Goal: Task Accomplishment & Management: Complete application form

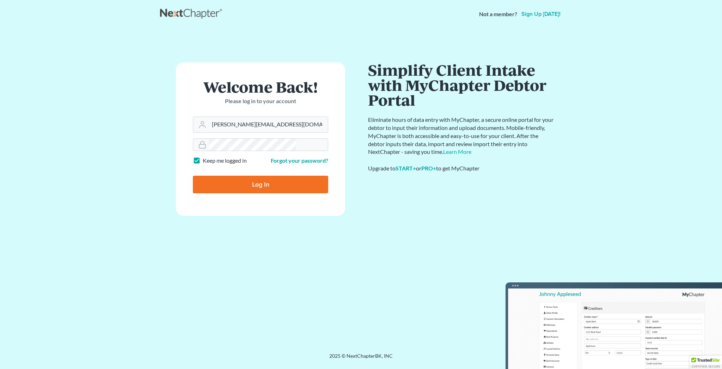
type input "[PERSON_NAME][EMAIL_ADDRESS][DOMAIN_NAME]"
click at [253, 176] on input "Log In" at bounding box center [260, 185] width 135 height 18
type input "Thinking..."
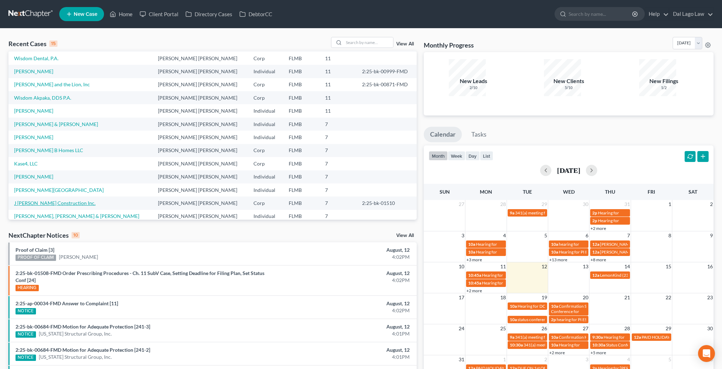
scroll to position [27, 0]
click at [28, 187] on link "Galbraith, Lissa" at bounding box center [59, 190] width 90 height 6
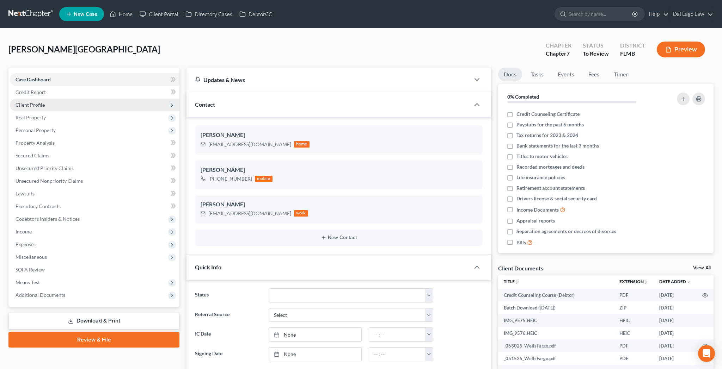
click at [27, 102] on span "Client Profile" at bounding box center [30, 105] width 29 height 6
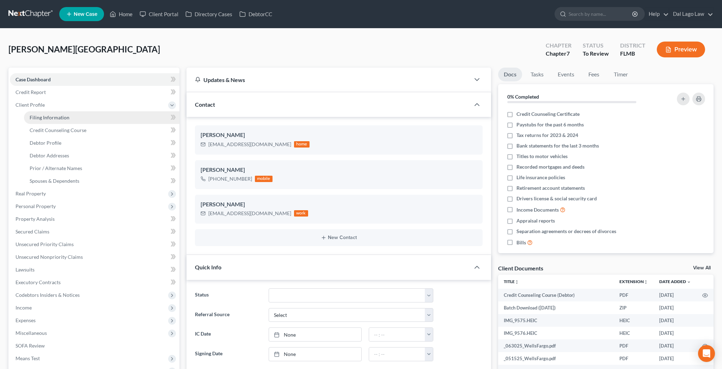
click at [37, 115] on span "Filing Information" at bounding box center [50, 118] width 40 height 6
select select "1"
select select "0"
select select "9"
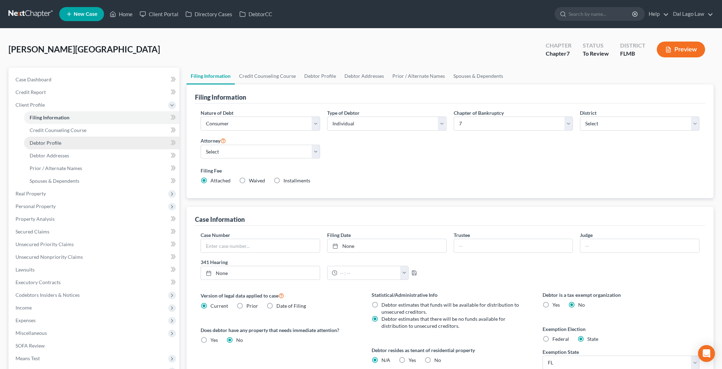
click at [33, 140] on span "Debtor Profile" at bounding box center [46, 143] width 32 height 6
select select "3"
select select "2"
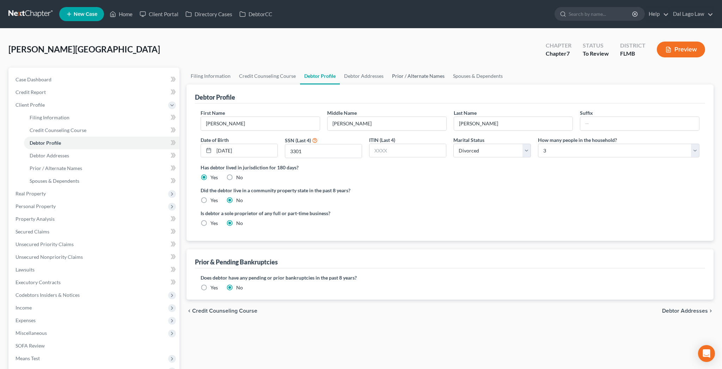
click at [388, 68] on link "Prior / Alternate Names" at bounding box center [418, 76] width 61 height 17
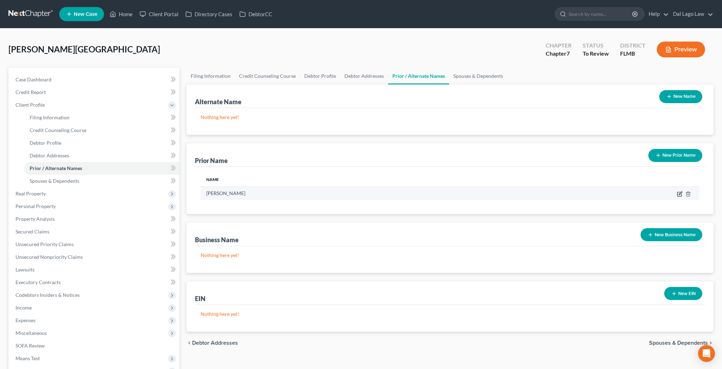
click at [682, 191] on icon "button" at bounding box center [680, 194] width 6 height 6
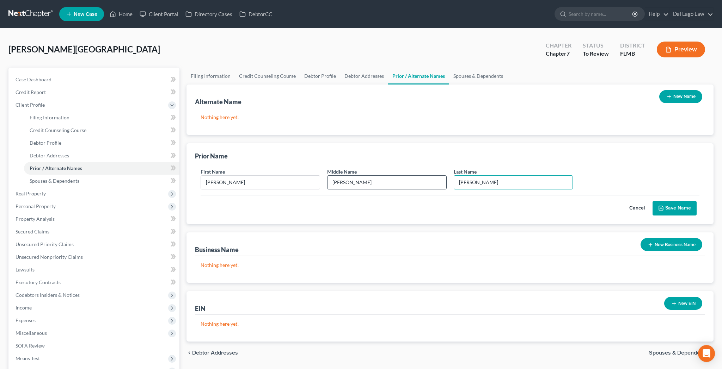
drag, startPoint x: 486, startPoint y: 142, endPoint x: 417, endPoint y: 143, distance: 69.1
click at [417, 168] on div "First Name Lissa Middle Name Beth Last Name * Galbraith" at bounding box center [450, 181] width 506 height 27
drag, startPoint x: 479, startPoint y: 146, endPoint x: 447, endPoint y: 147, distance: 32.1
click at [454, 176] on input "Galbraith" at bounding box center [513, 182] width 119 height 13
type input "Sabatino"
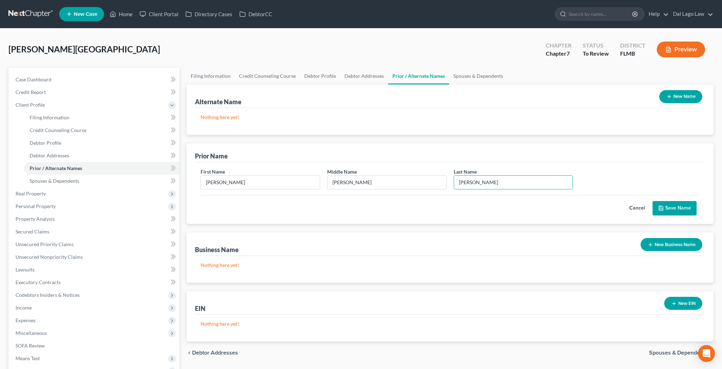
click at [691, 201] on button "Save Name" at bounding box center [674, 208] width 44 height 15
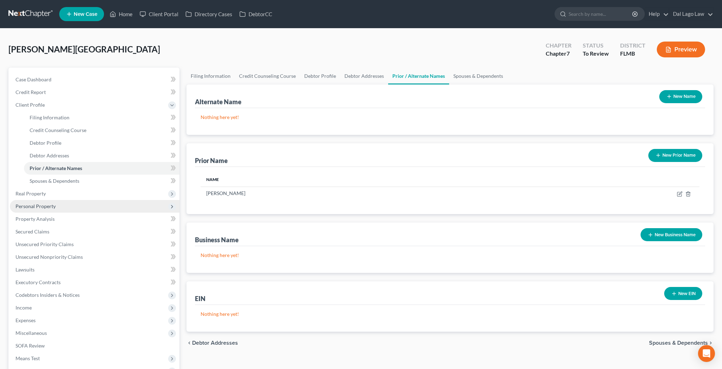
click at [19, 203] on span "Personal Property" at bounding box center [36, 206] width 40 height 6
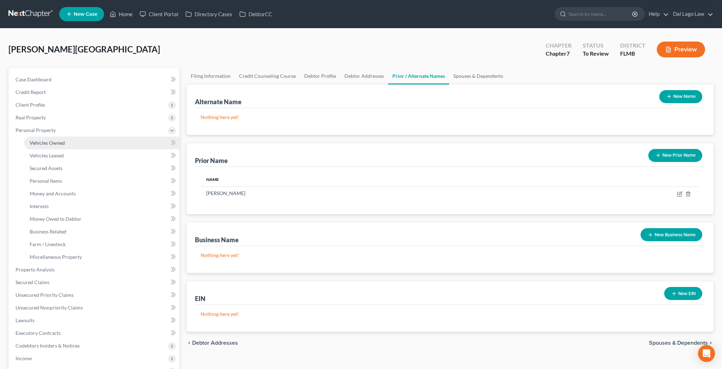
click at [35, 140] on span "Vehicles Owned" at bounding box center [47, 143] width 35 height 6
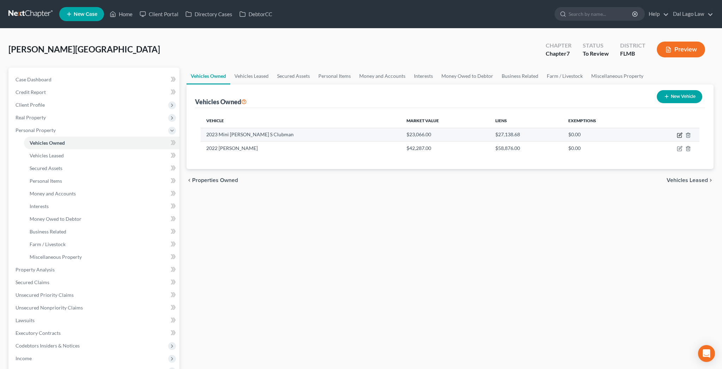
click at [682, 133] on icon "button" at bounding box center [680, 136] width 6 height 6
select select "0"
select select "3"
select select "2"
select select "0"
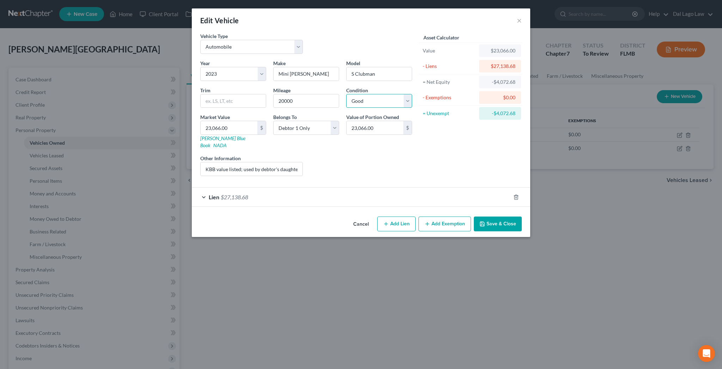
select select "3"
click option "Fair" at bounding box center [0, 0] width 0 height 0
click at [474, 217] on button "Save & Close" at bounding box center [498, 224] width 48 height 15
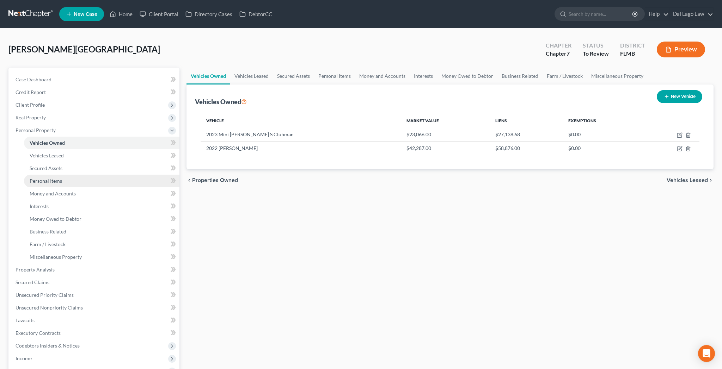
click at [43, 178] on span "Personal Items" at bounding box center [46, 181] width 32 height 6
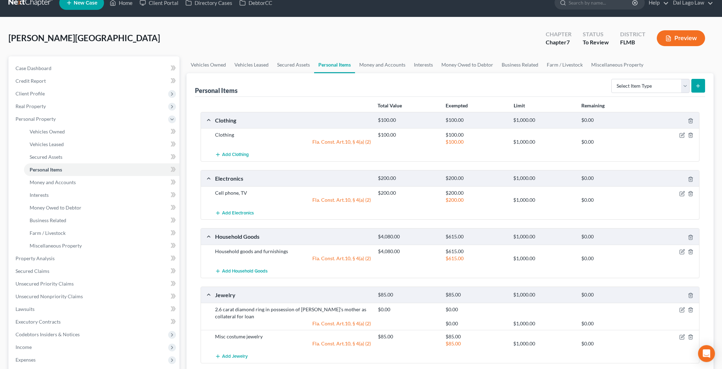
scroll to position [18, 0]
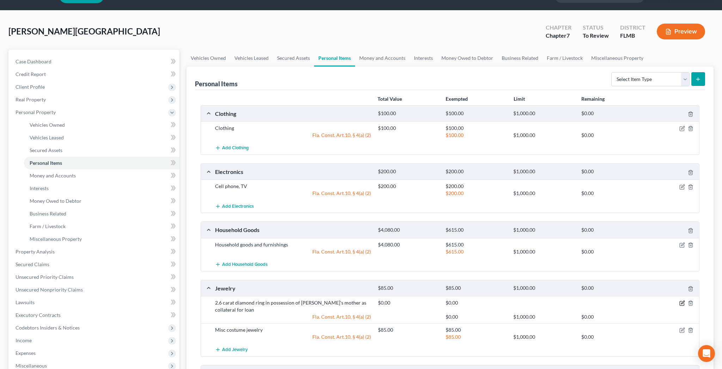
click at [685, 301] on icon "button" at bounding box center [682, 304] width 6 height 6
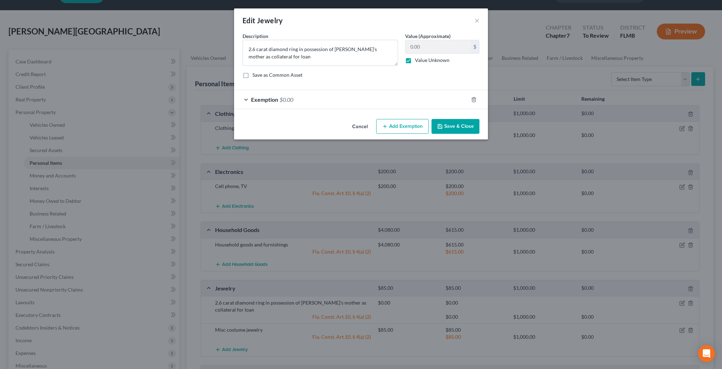
click at [415, 57] on label "Value Unknown" at bounding box center [432, 60] width 35 height 7
click at [418, 57] on input "Value Unknown" at bounding box center [420, 59] width 5 height 5
checkbox input "false"
click at [413, 40] on input "0.00" at bounding box center [437, 46] width 65 height 13
type input "7,500"
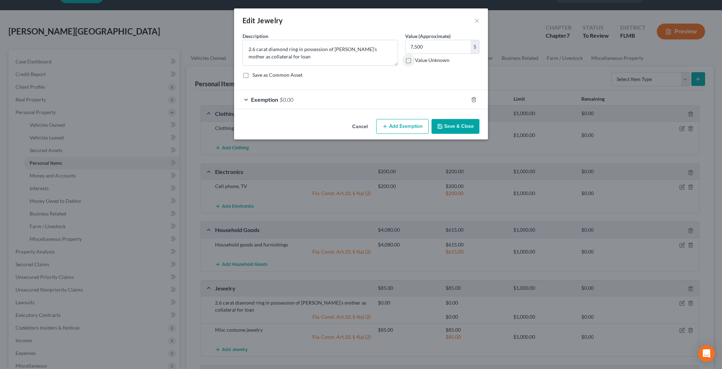
click at [434, 119] on button "Save & Close" at bounding box center [455, 126] width 48 height 15
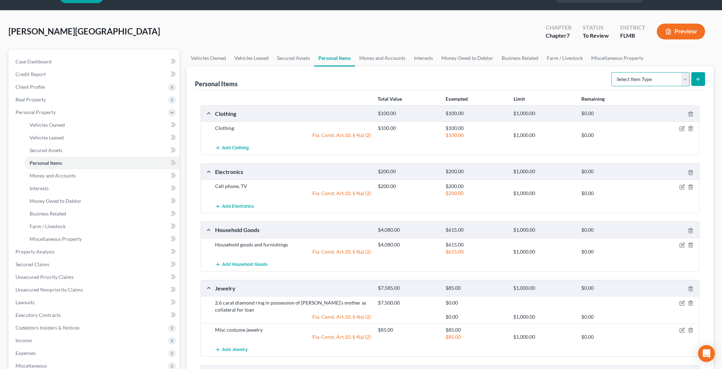
select select "pets"
click option "Pet(s)" at bounding box center [0, 0] width 0 height 0
click at [701, 76] on icon "submit" at bounding box center [698, 79] width 6 height 6
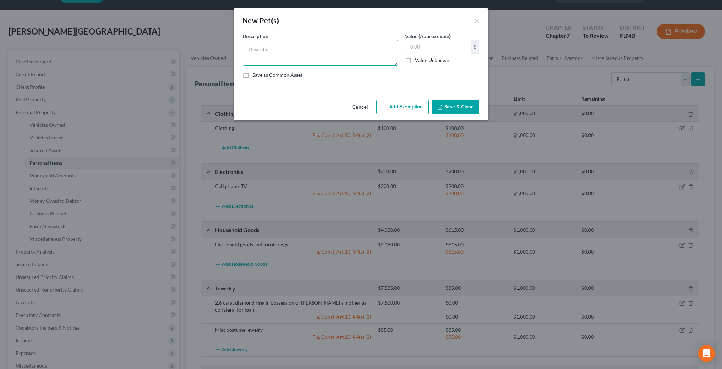
click at [351, 41] on textarea at bounding box center [319, 53] width 155 height 26
type textarea "Toy Poodle - 4 yrs old"
type input "100"
click at [384, 100] on button "Add Exemption" at bounding box center [402, 107] width 53 height 15
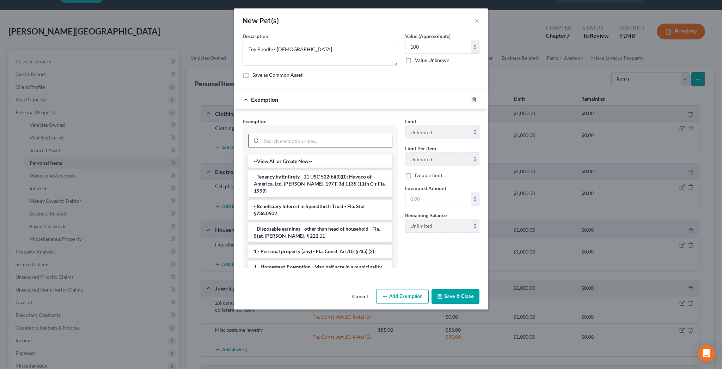
click at [338, 134] on input "search" at bounding box center [327, 140] width 130 height 13
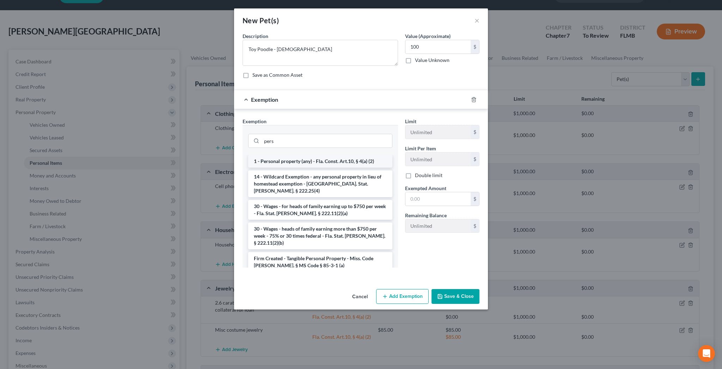
click at [340, 155] on li "1 - Personal property (any) - Fla. Const. Art.10, § 4(a) (2)" at bounding box center [320, 161] width 144 height 13
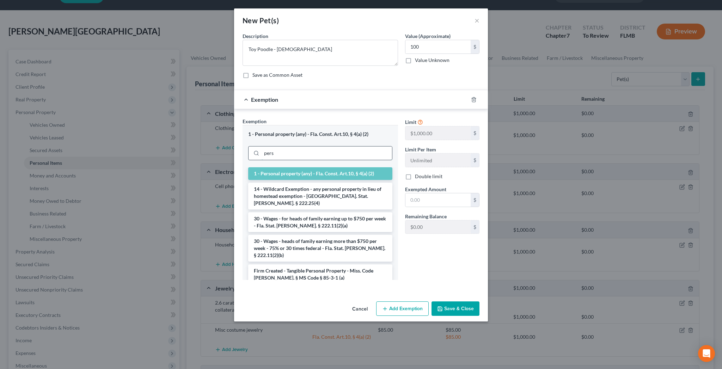
drag, startPoint x: 310, startPoint y: 112, endPoint x: 274, endPoint y: 121, distance: 36.5
click at [274, 147] on input "pers" at bounding box center [327, 153] width 130 height 13
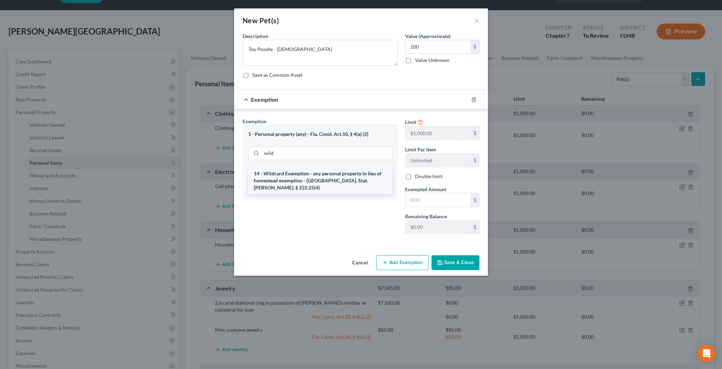
click at [307, 167] on li "14 - Wildcard Exemption - any personal property in lieu of homestead exemption …" at bounding box center [320, 180] width 144 height 27
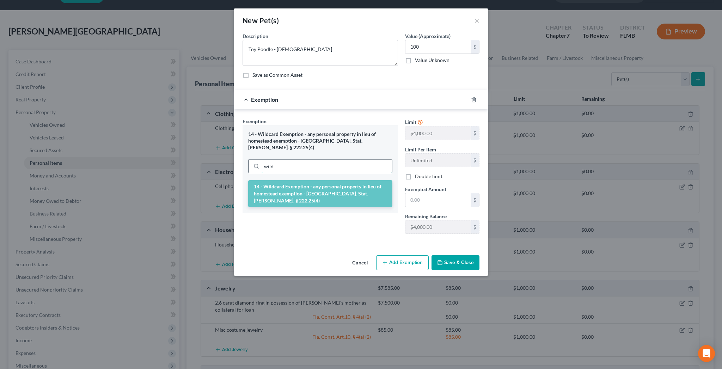
drag, startPoint x: 315, startPoint y: 121, endPoint x: 282, endPoint y: 124, distance: 33.6
click at [282, 160] on input "wild" at bounding box center [327, 166] width 130 height 13
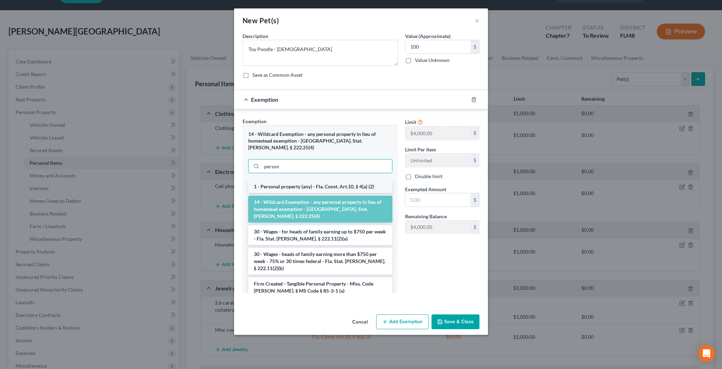
type input "person"
click at [315, 180] on li "1 - Personal property (any) - Fla. Const. Art.10, § 4(a) (2)" at bounding box center [320, 186] width 144 height 13
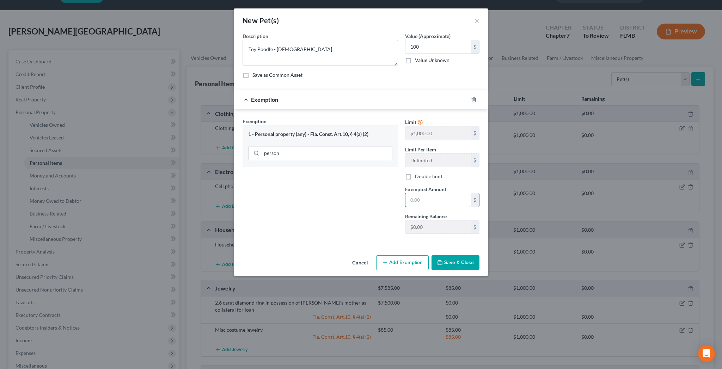
click at [420, 193] on input "text" at bounding box center [437, 199] width 65 height 13
type input "0"
click at [431, 256] on button "Save & Close" at bounding box center [455, 263] width 48 height 15
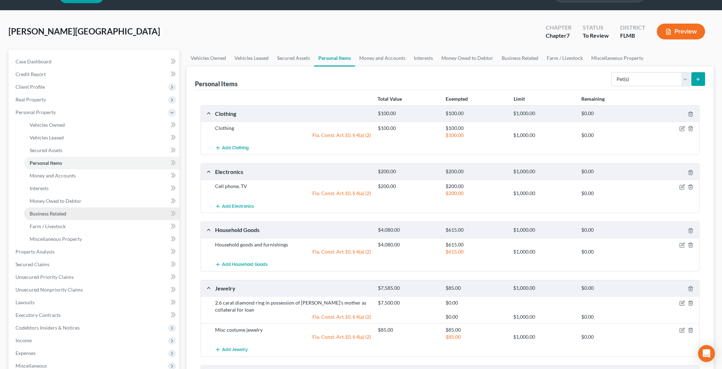
click at [44, 208] on link "Business Related" at bounding box center [101, 214] width 155 height 13
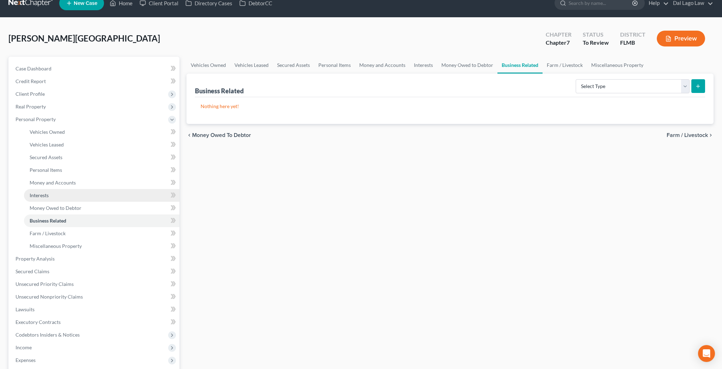
click at [43, 189] on link "Interests" at bounding box center [101, 195] width 155 height 13
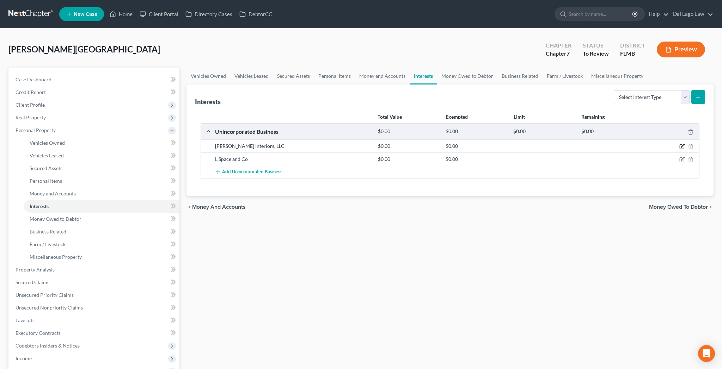
click at [685, 144] on icon "button" at bounding box center [682, 147] width 6 height 6
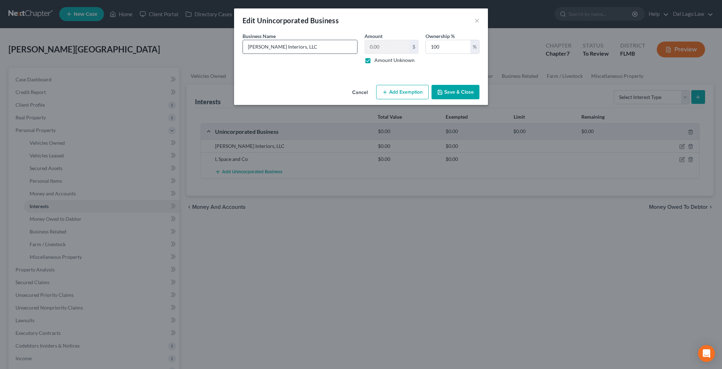
click at [341, 40] on input "Lissa Beth Galbraith Interiors, LLC" at bounding box center [300, 46] width 114 height 13
type input "Lissa Beth Galbraith Interiors, LLC (dissolved)"
click at [432, 85] on button "Save & Close" at bounding box center [455, 92] width 48 height 15
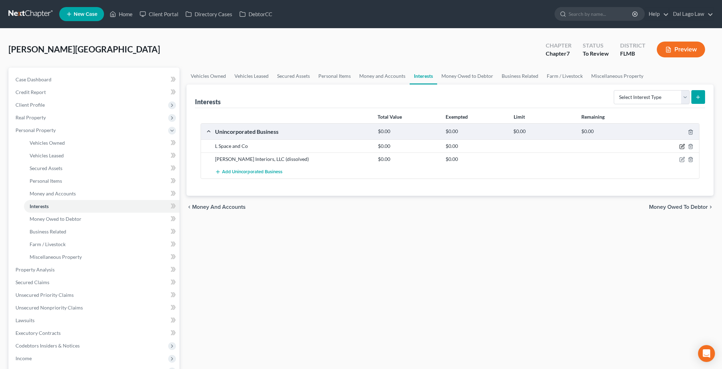
click at [685, 144] on icon "button" at bounding box center [682, 147] width 6 height 6
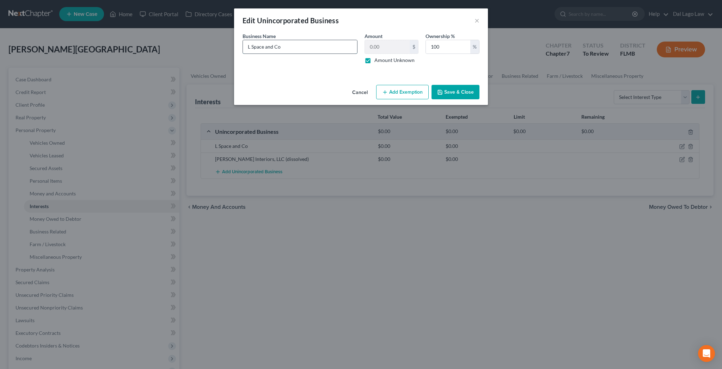
click at [309, 40] on input "L Space and Co" at bounding box center [300, 46] width 114 height 13
type input "L Space and Co, LLC (dissolved)"
click at [431, 85] on button "Save & Close" at bounding box center [455, 92] width 48 height 15
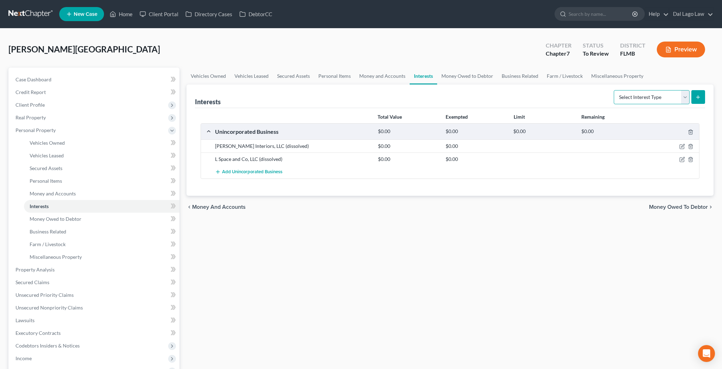
click at [614, 90] on select "Select Interest Type 401K Annuity Bond Education IRA Government Bond Government…" at bounding box center [652, 97] width 76 height 14
select select "unincorporated_business"
click option "Unincorporated Business" at bounding box center [0, 0] width 0 height 0
click at [701, 94] on icon "submit" at bounding box center [698, 97] width 6 height 6
click at [698, 96] on line "submit" at bounding box center [698, 97] width 0 height 3
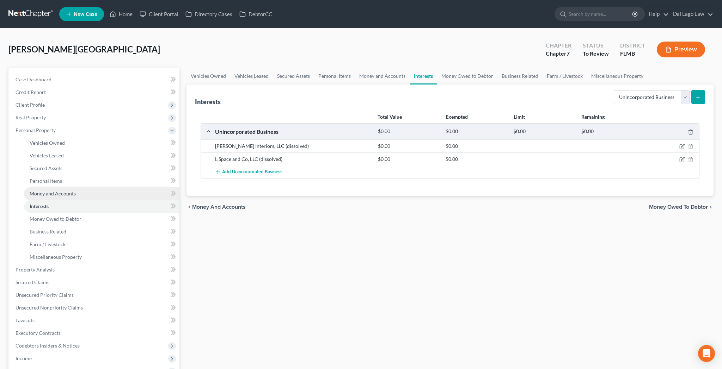
click at [42, 187] on link "Money and Accounts" at bounding box center [101, 193] width 155 height 13
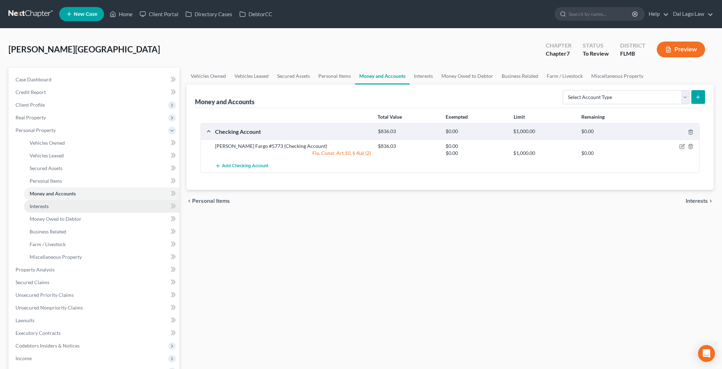
click at [38, 203] on span "Interests" at bounding box center [39, 206] width 19 height 6
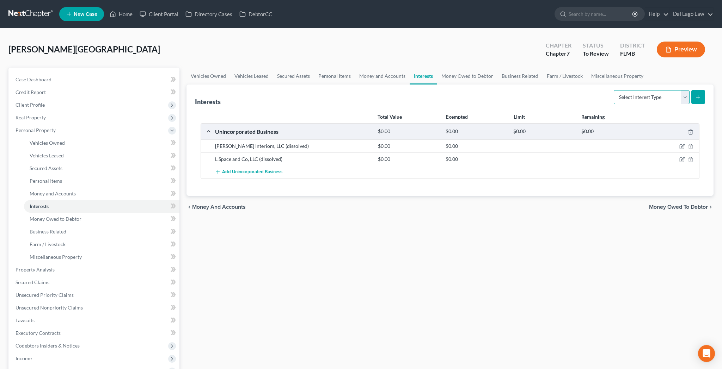
click at [614, 90] on select "Select Interest Type 401K Annuity Bond Education IRA Government Bond Government…" at bounding box center [652, 97] width 76 height 14
select select "unincorporated_business"
click option "Unincorporated Business" at bounding box center [0, 0] width 0 height 0
click at [701, 94] on icon "submit" at bounding box center [698, 97] width 6 height 6
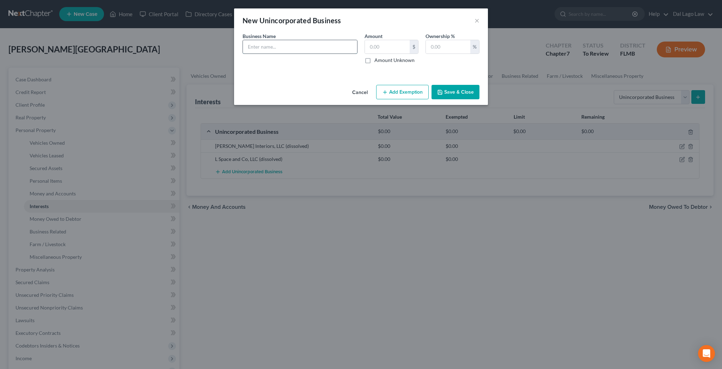
click at [293, 40] on input "text" at bounding box center [300, 46] width 114 height 13
type input "Lissa Beth Design, LLC"
click at [374, 57] on label "Amount Unknown" at bounding box center [394, 60] width 40 height 7
click at [377, 57] on input "Amount Unknown" at bounding box center [379, 59] width 5 height 5
checkbox input "true"
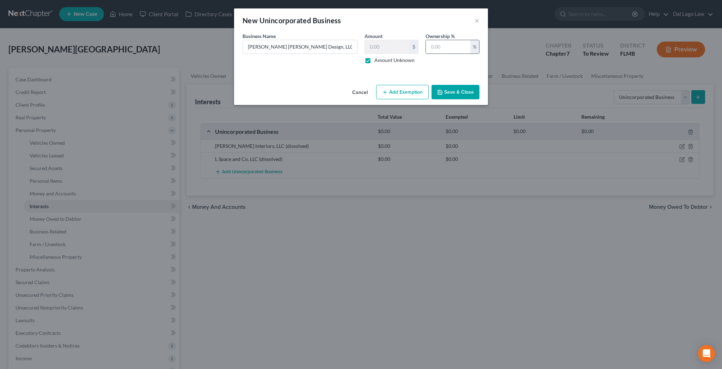
click at [427, 40] on input "text" at bounding box center [448, 46] width 44 height 13
type input "100"
click at [444, 85] on button "Save & Close" at bounding box center [455, 92] width 48 height 15
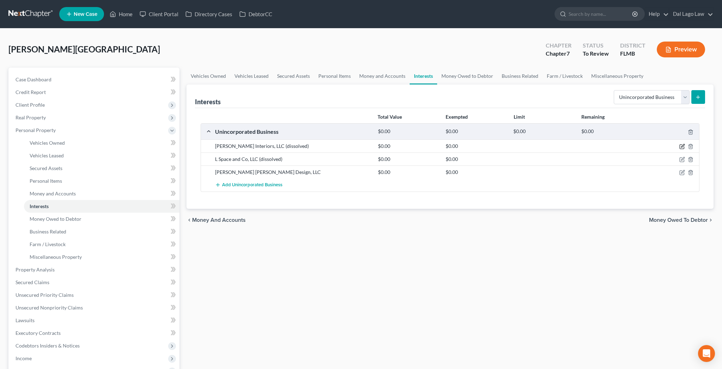
click at [685, 144] on icon "button" at bounding box center [682, 147] width 6 height 6
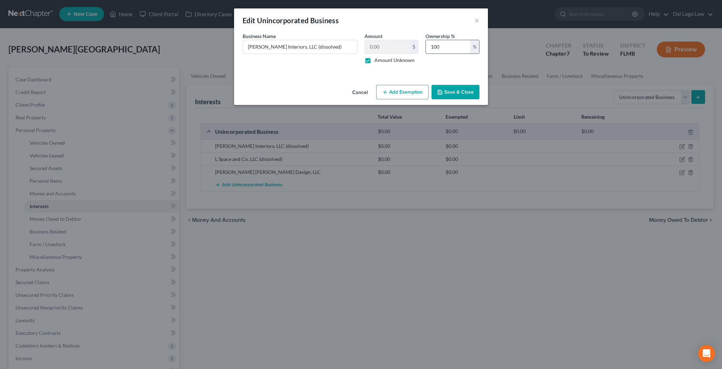
click at [432, 40] on input "100" at bounding box center [448, 46] width 44 height 13
drag, startPoint x: 432, startPoint y: 37, endPoint x: 403, endPoint y: 42, distance: 29.7
click at [426, 42] on input "100" at bounding box center [448, 46] width 44 height 13
type input "93"
click at [431, 85] on button "Save & Close" at bounding box center [455, 92] width 48 height 15
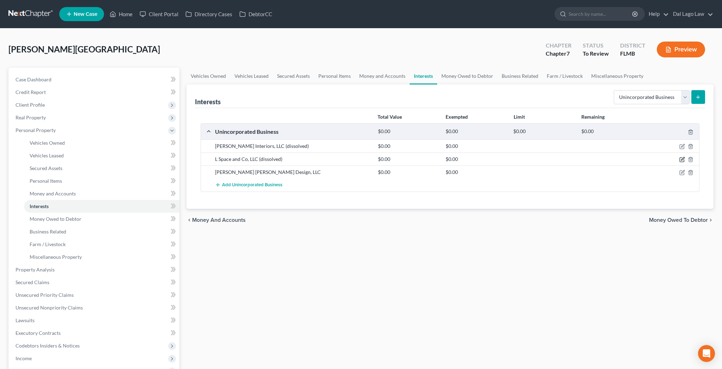
click at [685, 157] on icon "button" at bounding box center [682, 160] width 6 height 6
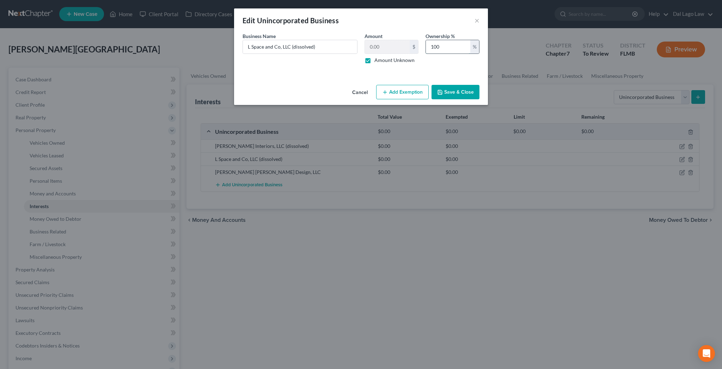
click at [437, 40] on input "100" at bounding box center [448, 46] width 44 height 13
click at [426, 44] on input "100" at bounding box center [448, 46] width 44 height 13
type input "75"
click at [437, 85] on button "Save & Close" at bounding box center [455, 92] width 48 height 15
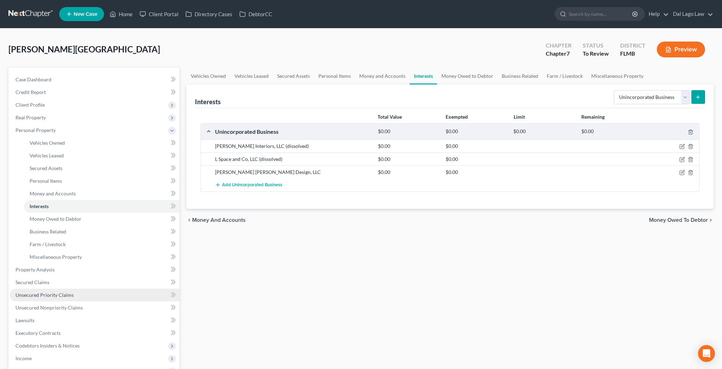
click at [27, 292] on span "Unsecured Priority Claims" at bounding box center [45, 295] width 58 height 6
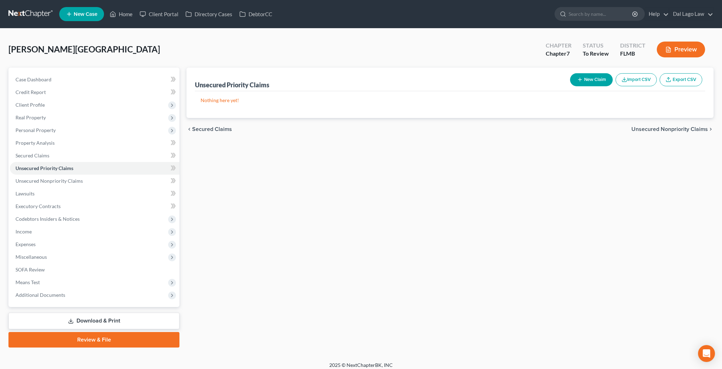
click at [613, 73] on button "New Claim" at bounding box center [591, 79] width 43 height 13
select select "0"
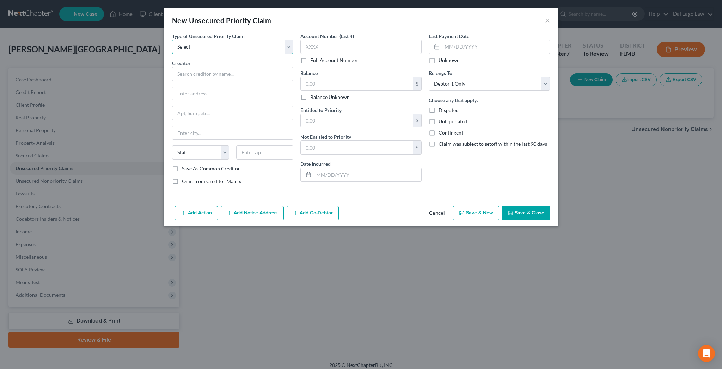
select select "0"
click option "Taxes & Other Government Units" at bounding box center [0, 0] width 0 height 0
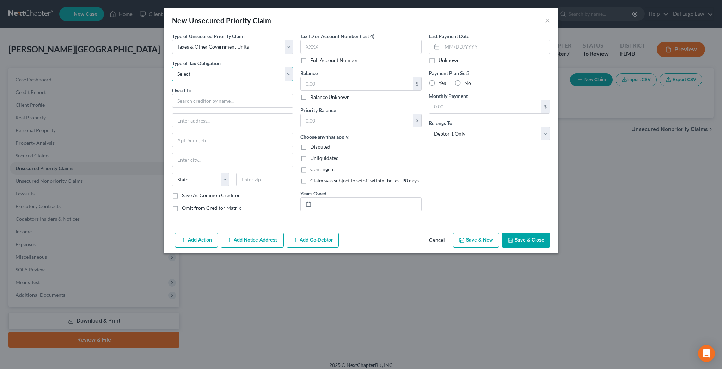
click at [172, 67] on select "Select Federal City State Franchise Tax Board Other" at bounding box center [232, 74] width 121 height 14
select select "0"
click option "Federal" at bounding box center [0, 0] width 0 height 0
click at [252, 94] on input "text" at bounding box center [232, 101] width 121 height 14
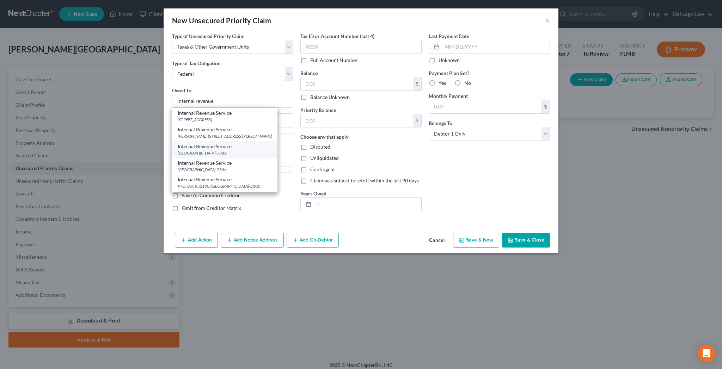
click at [256, 150] on div "PO Box 7346, Philadelphia, PA 19101-7346" at bounding box center [225, 153] width 94 height 6
type input "Internal Revenue Service"
type input "PO Box 7346"
type input "Philadelphia"
select select "39"
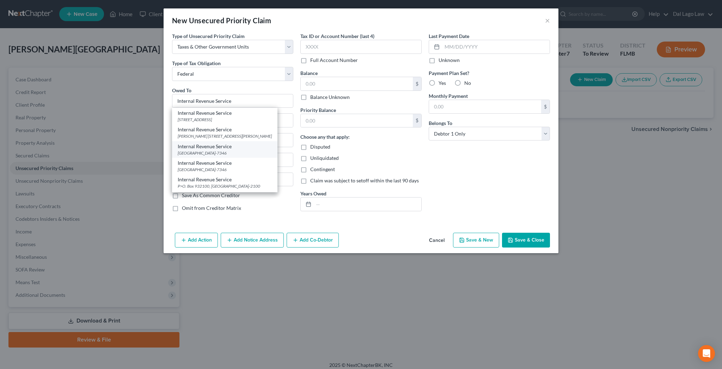
type input "19101-7346"
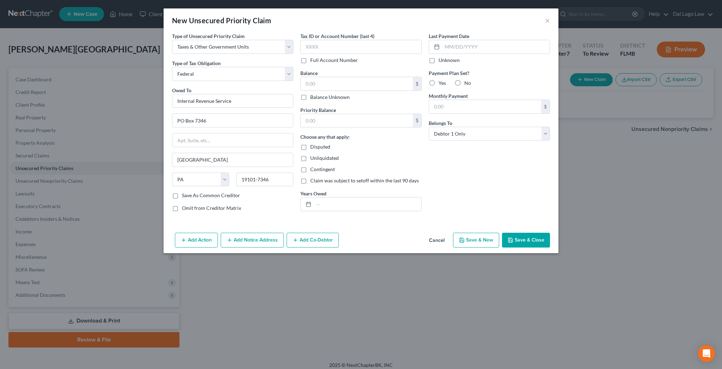
click at [319, 94] on label "Balance Unknown" at bounding box center [329, 97] width 39 height 7
click at [318, 94] on input "Balance Unknown" at bounding box center [315, 96] width 5 height 5
checkbox input "true"
type input "0.00"
click at [454, 80] on div "No" at bounding box center [462, 83] width 17 height 7
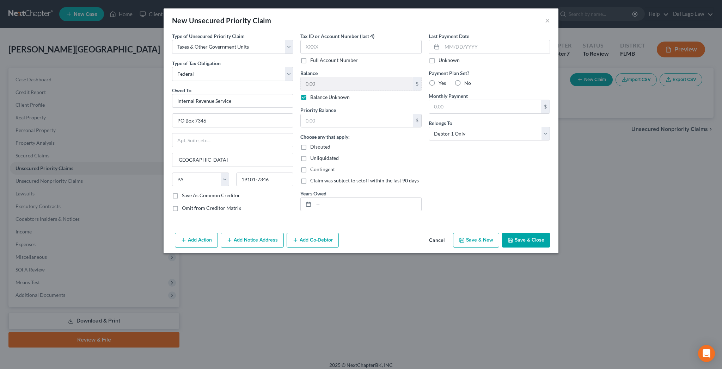
click at [464, 80] on label "No" at bounding box center [467, 83] width 7 height 7
click at [467, 80] on input "No" at bounding box center [469, 82] width 5 height 5
radio input "true"
click option "Taxes & Other Government Units" at bounding box center [0, 0] width 0 height 0
click at [172, 67] on select "Select Federal City State Franchise Tax Board Other" at bounding box center [232, 74] width 121 height 14
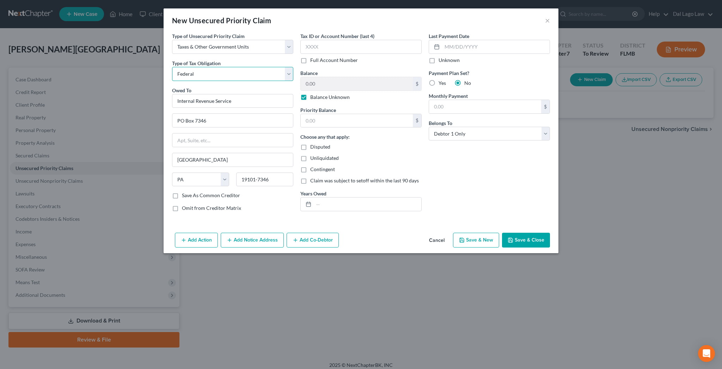
click at [281, 67] on select "Select Federal City State Franchise Tax Board Other" at bounding box center [232, 74] width 121 height 14
click at [172, 67] on select "Select Federal City State Franchise Tax Board Other" at bounding box center [232, 74] width 121 height 14
click at [281, 67] on select "Select Federal City State Franchise Tax Board Other" at bounding box center [232, 74] width 121 height 14
click at [502, 233] on button "Save & Close" at bounding box center [526, 240] width 48 height 15
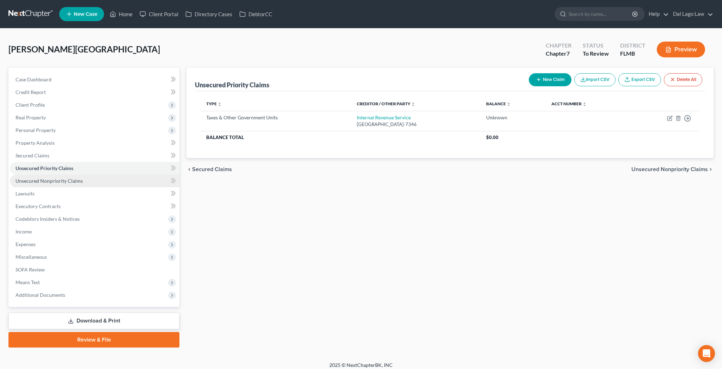
click at [34, 175] on link "Unsecured Nonpriority Claims" at bounding box center [95, 181] width 170 height 13
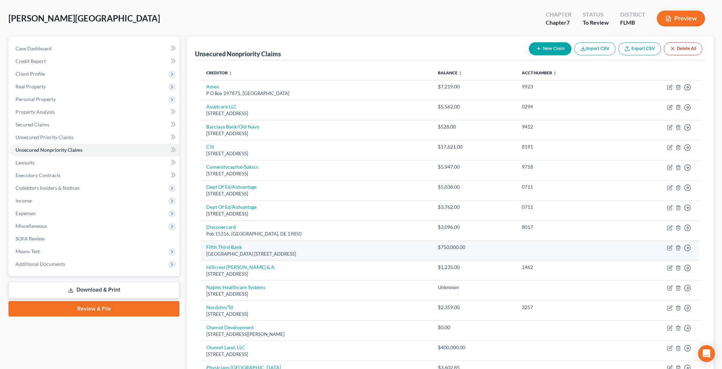
scroll to position [32, 0]
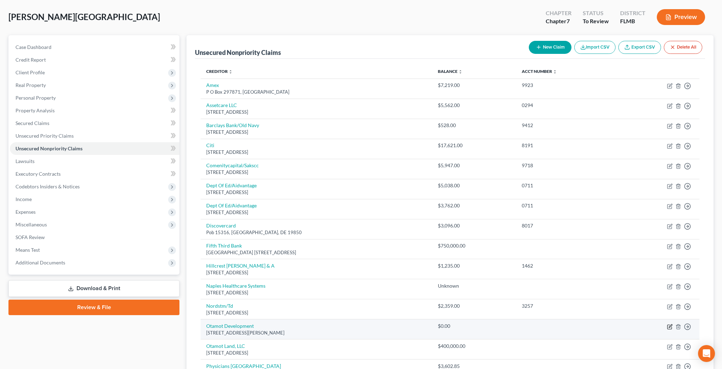
click at [672, 325] on icon "button" at bounding box center [670, 326] width 3 height 3
select select "9"
select select "14"
select select "3"
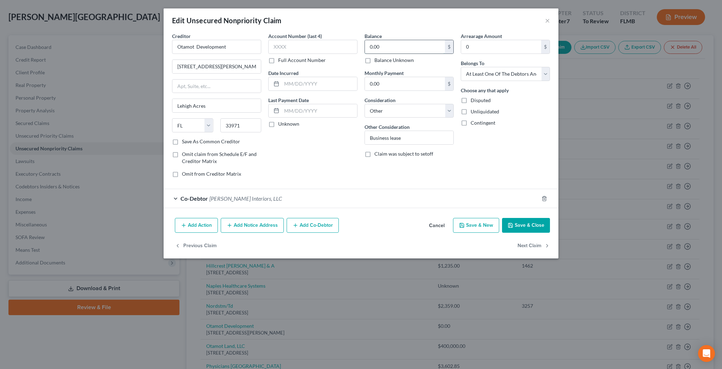
click at [389, 40] on input "0.00" at bounding box center [405, 46] width 80 height 13
type input "300,000"
click at [400, 131] on input "Business lease" at bounding box center [409, 137] width 88 height 13
type input "Business buildout"
click at [502, 218] on button "Save & Close" at bounding box center [526, 225] width 48 height 15
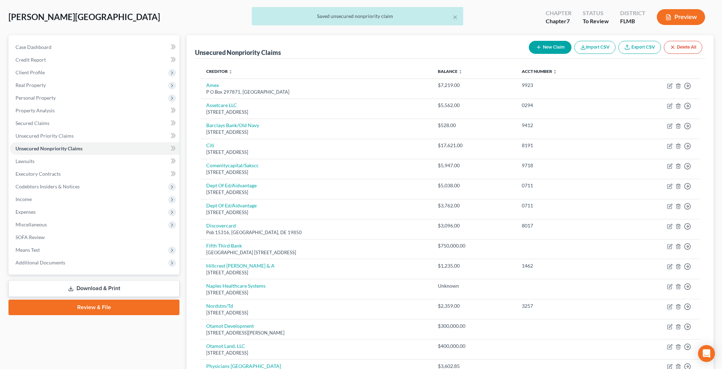
select select "38"
select select "2"
select select "0"
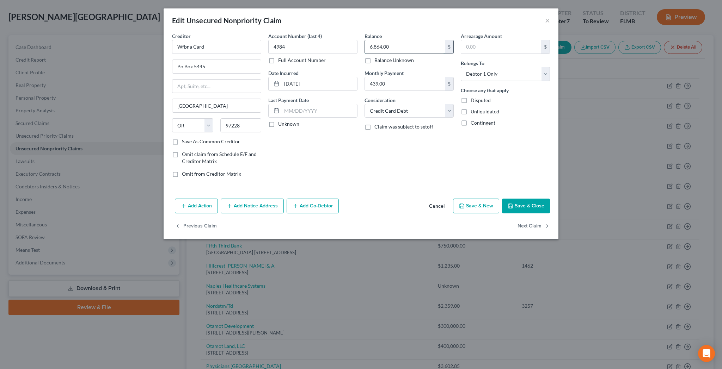
click at [393, 40] on input "6,864.00" at bounding box center [405, 46] width 80 height 13
type input "7,289.08"
click at [502, 199] on button "Save & Close" at bounding box center [526, 206] width 48 height 15
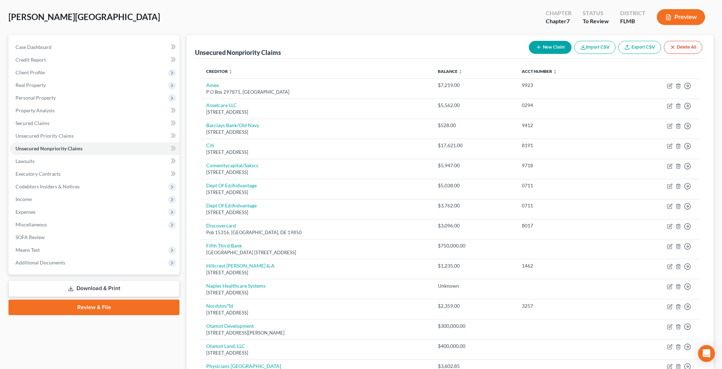
click at [571, 41] on button "New Claim" at bounding box center [550, 47] width 43 height 13
select select "0"
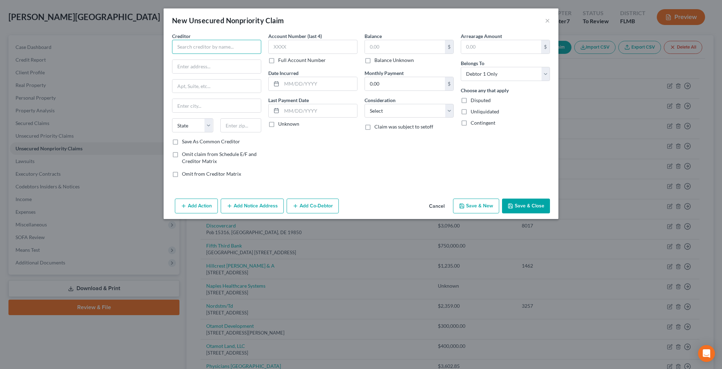
click at [230, 40] on input "text" at bounding box center [216, 47] width 89 height 14
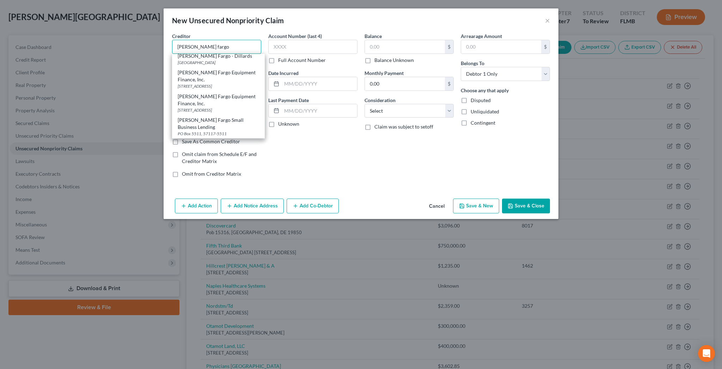
scroll to position [0, 0]
click at [252, 63] on div "PO Box 51193, Los Angeles, CA 90057" at bounding box center [218, 66] width 81 height 6
type input "Wells Fargo"
type input "PO Box 51193"
type input "Los Angeles"
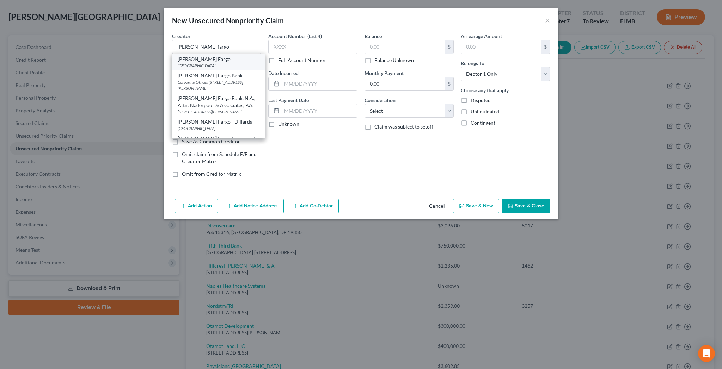
select select "4"
type input "90057"
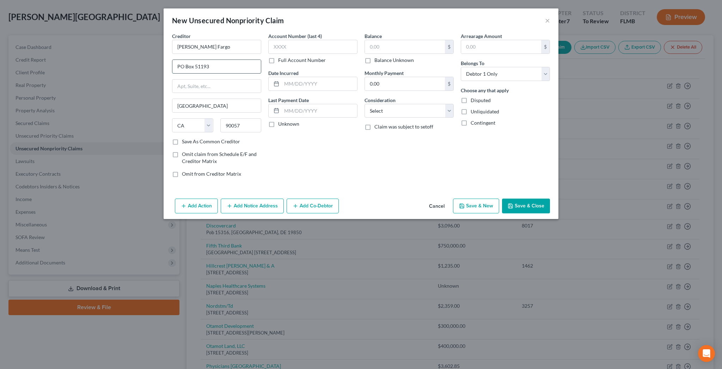
click at [254, 60] on input "PO Box 51193" at bounding box center [216, 66] width 88 height 13
type input "PO Box 5445"
type input "97228"
type input "Portland"
select select "38"
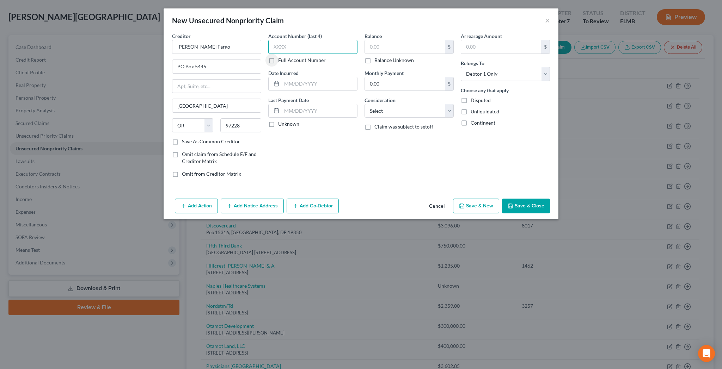
click at [336, 40] on input "text" at bounding box center [312, 47] width 89 height 14
type input "0473"
click at [385, 40] on input "text" at bounding box center [405, 46] width 80 height 13
type input "2,590.44"
select select "14"
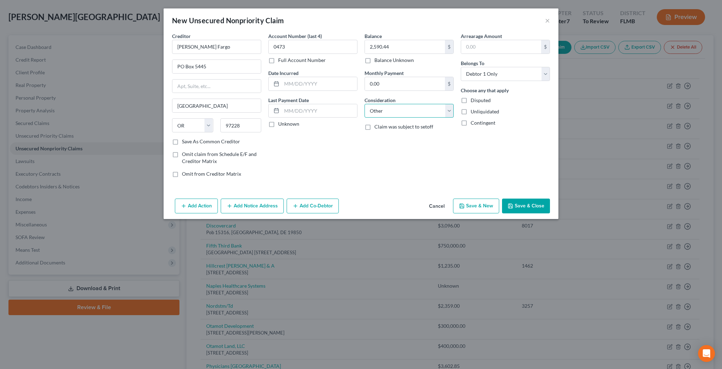
click option "Other" at bounding box center [0, 0] width 0 height 0
click at [385, 131] on input "text" at bounding box center [409, 137] width 88 height 13
type input "Business debt"
select select "3"
click option "At Least One Of The Debtors And Another" at bounding box center [0, 0] width 0 height 0
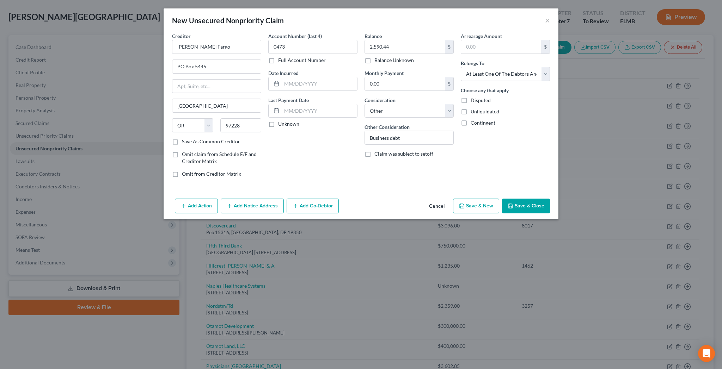
click at [333, 199] on button "Add Co-Debtor" at bounding box center [313, 206] width 52 height 15
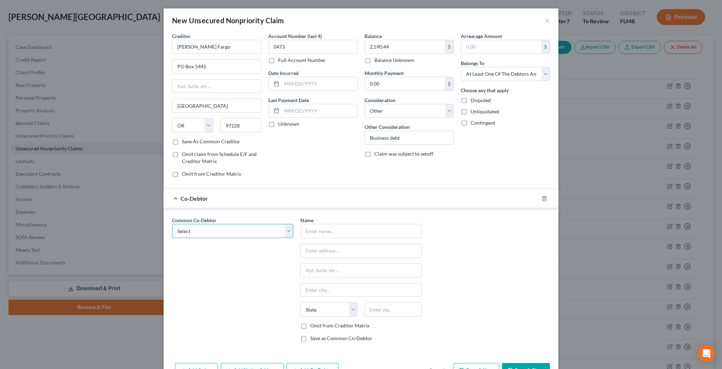
select select "0"
click option "Lissa Beth Galbraith Interiors, LLC" at bounding box center [0, 0] width 0 height 0
type input "Lissa Beth Galbraith Interiors, LLC"
type input "7340 Rockefeller Drive"
type input "Naples"
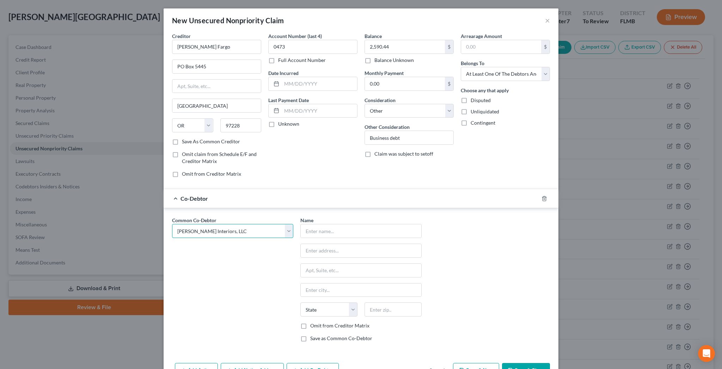
select select "9"
type input "34119"
click at [320, 322] on label "Omit from Creditor Matrix" at bounding box center [339, 325] width 59 height 7
click at [318, 322] on input "Omit from Creditor Matrix" at bounding box center [315, 324] width 5 height 5
checkbox input "true"
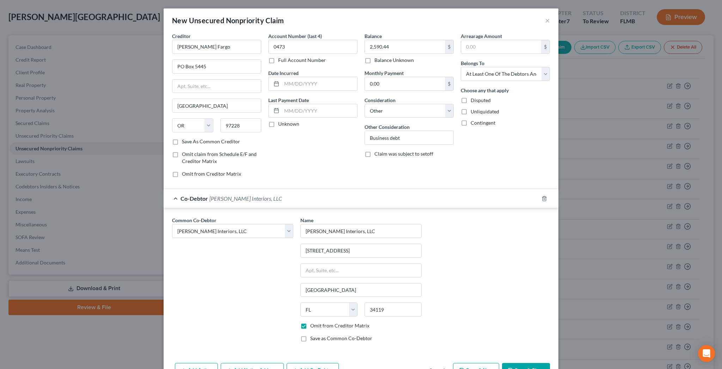
click at [502, 363] on button "Save & Close" at bounding box center [526, 370] width 48 height 15
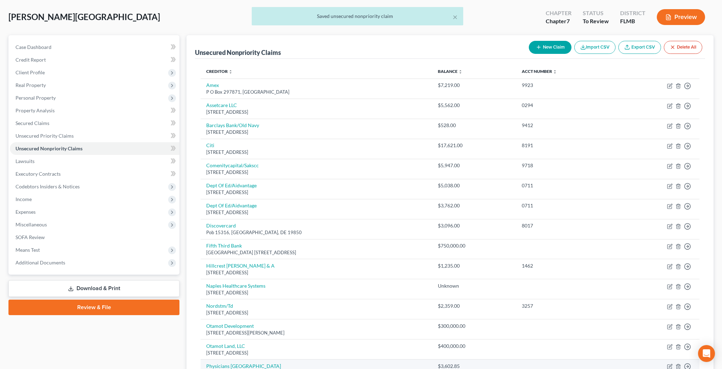
scroll to position [48, 0]
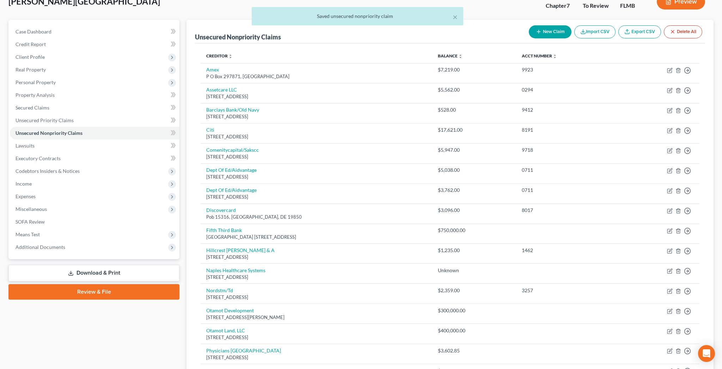
select select "9"
select select "0"
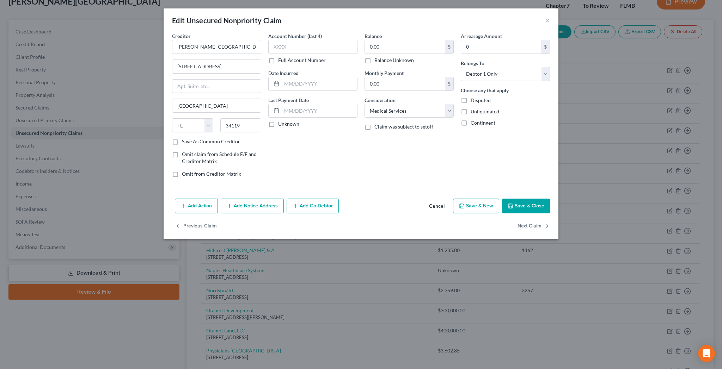
click at [374, 57] on label "Balance Unknown" at bounding box center [393, 60] width 39 height 7
click at [377, 57] on input "Balance Unknown" at bounding box center [379, 59] width 5 height 5
checkbox input "true"
click at [502, 199] on button "Save & Close" at bounding box center [526, 206] width 48 height 15
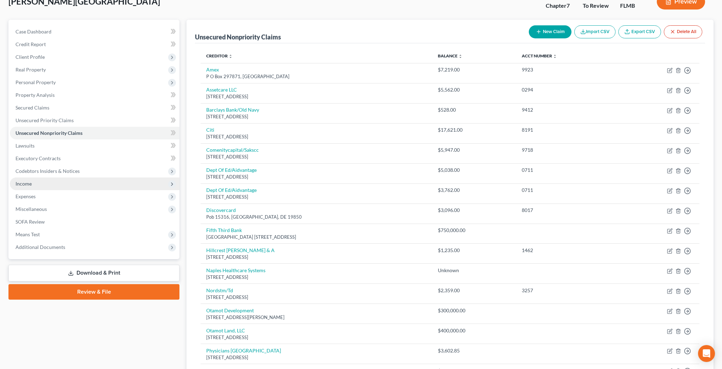
click at [21, 181] on span "Income" at bounding box center [24, 184] width 16 height 6
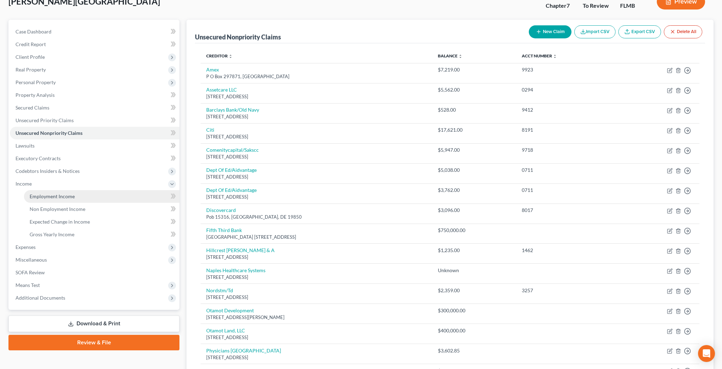
click at [37, 193] on span "Employment Income" at bounding box center [52, 196] width 45 height 6
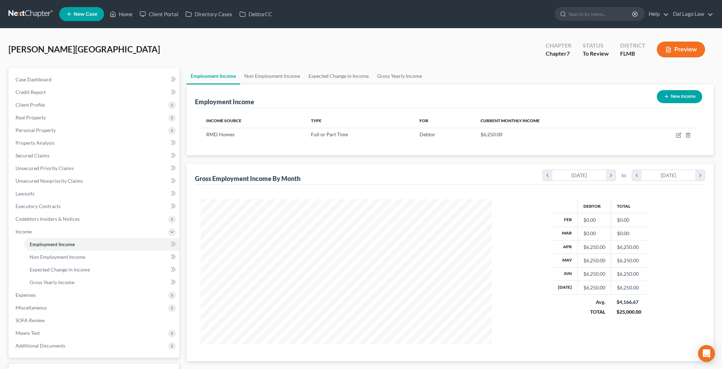
scroll to position [146, 305]
click at [681, 133] on icon "button" at bounding box center [679, 136] width 6 height 6
select select "0"
select select "1"
select select "0"
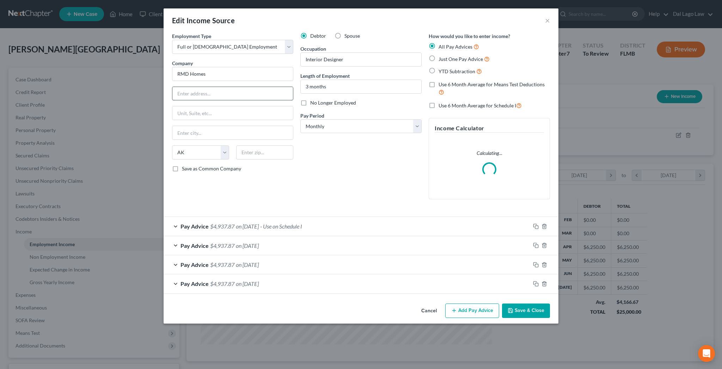
click at [242, 87] on input "text" at bounding box center [232, 93] width 121 height 13
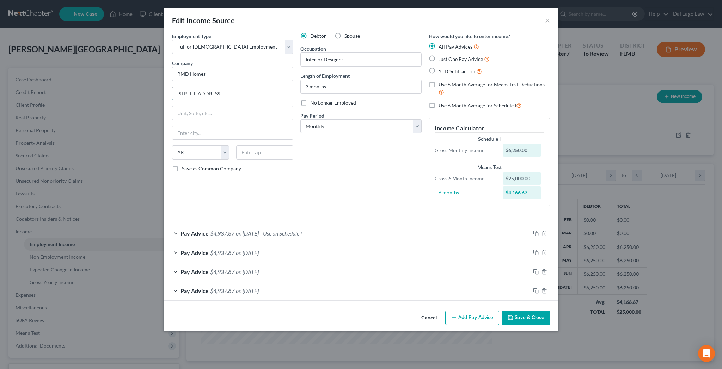
type input "10702 Middlebelt Road"
type input "48174"
type input "Romulus"
select select "23"
click at [320, 80] on input "3 months" at bounding box center [361, 86] width 121 height 13
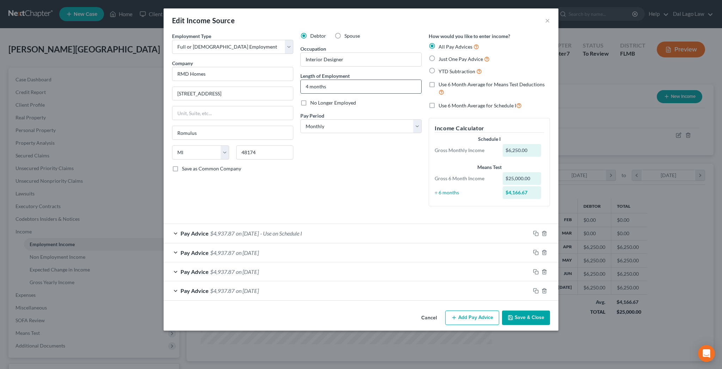
type input "4 months"
click at [502, 311] on button "Save & Close" at bounding box center [526, 318] width 48 height 15
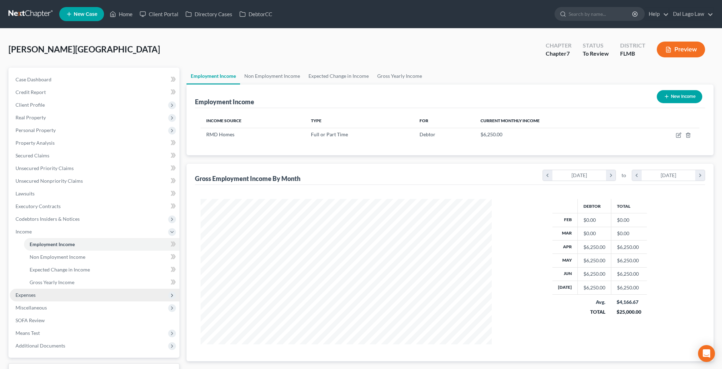
click at [21, 292] on span "Expenses" at bounding box center [26, 295] width 20 height 6
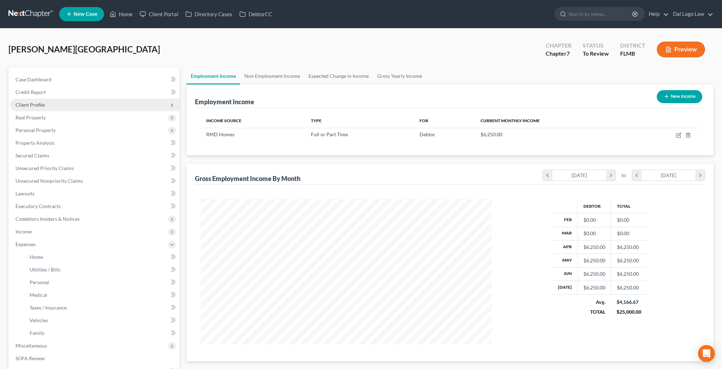
click at [25, 102] on span "Client Profile" at bounding box center [30, 105] width 29 height 6
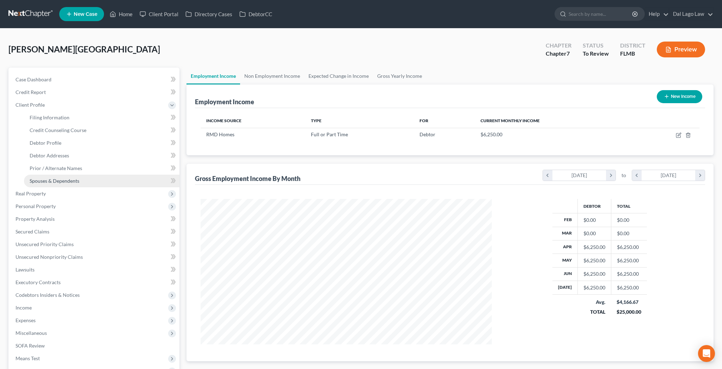
click at [39, 178] on span "Spouses & Dependents" at bounding box center [55, 181] width 50 height 6
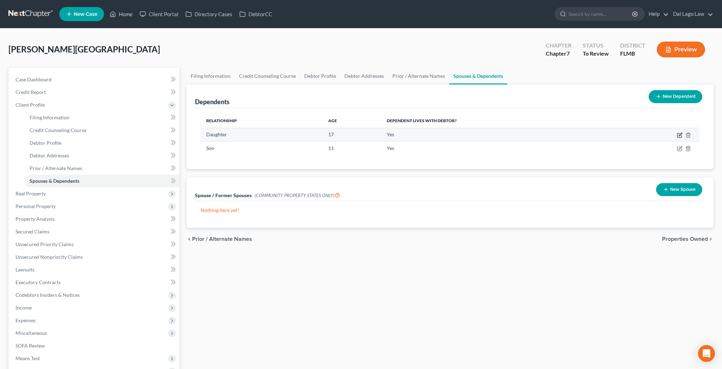
click at [682, 133] on icon "button" at bounding box center [680, 136] width 6 height 6
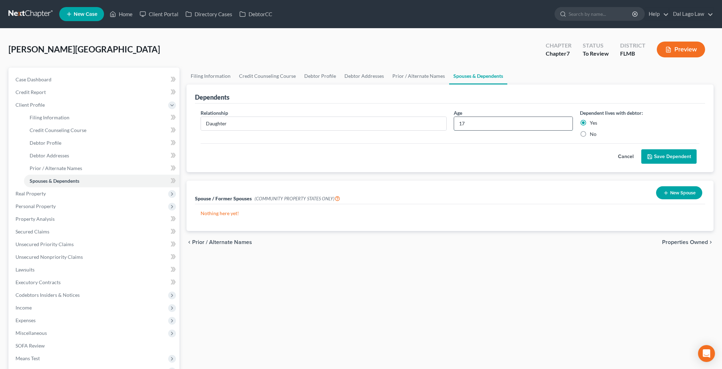
click at [466, 117] on input "17" at bounding box center [513, 123] width 119 height 13
type input "18"
click at [683, 149] on button "Save Dependent" at bounding box center [668, 156] width 55 height 15
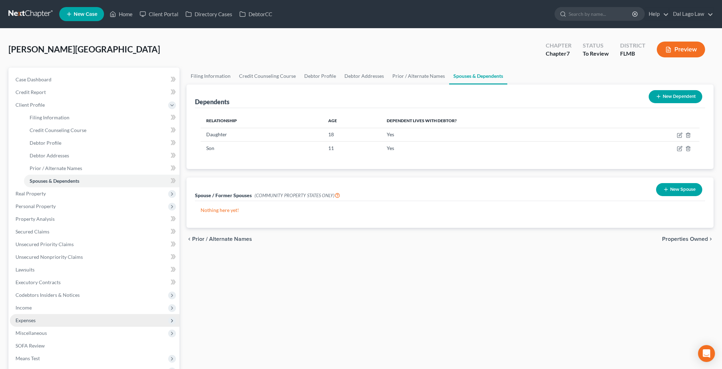
click at [18, 318] on span "Expenses" at bounding box center [26, 321] width 20 height 6
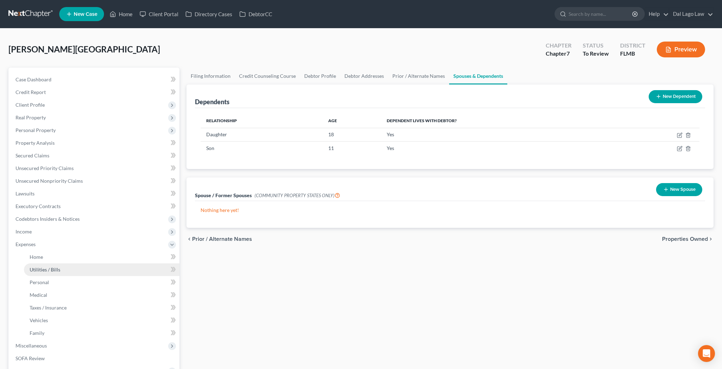
click at [37, 267] on span "Utilities / Bills" at bounding box center [45, 270] width 31 height 6
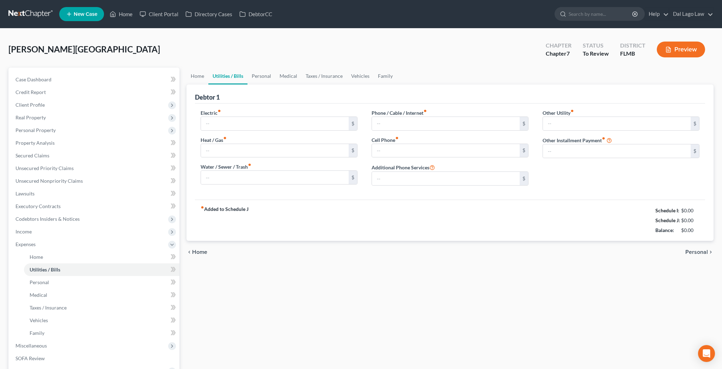
type input "150.00"
type input "0.00"
type input "150.00"
type input "0.00"
type input "250.00"
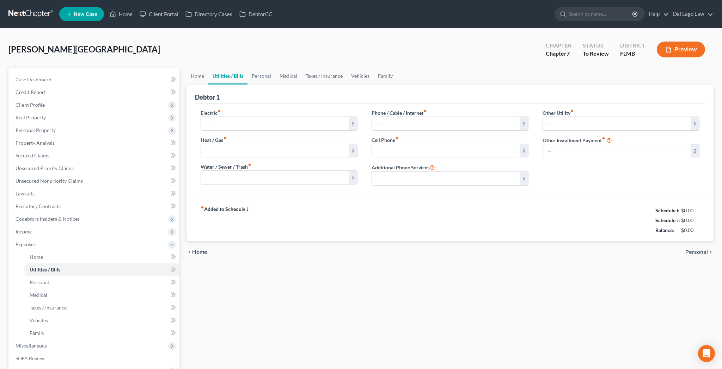
type input "0.00"
click at [247, 68] on link "Personal" at bounding box center [261, 76] width 28 height 17
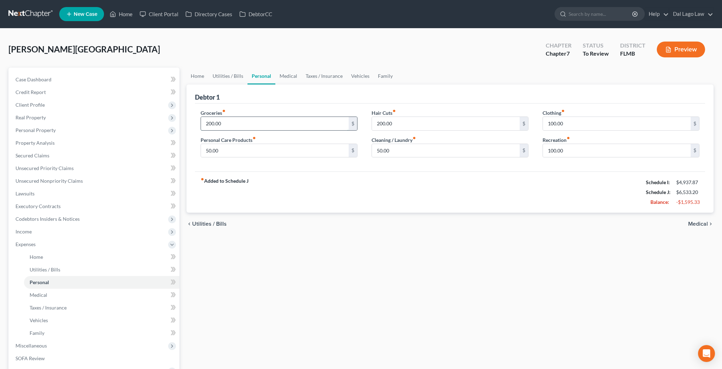
click at [219, 117] on input "200.00" at bounding box center [275, 123] width 148 height 13
type input "800"
click at [220, 68] on link "Utilities / Bills" at bounding box center [227, 76] width 39 height 17
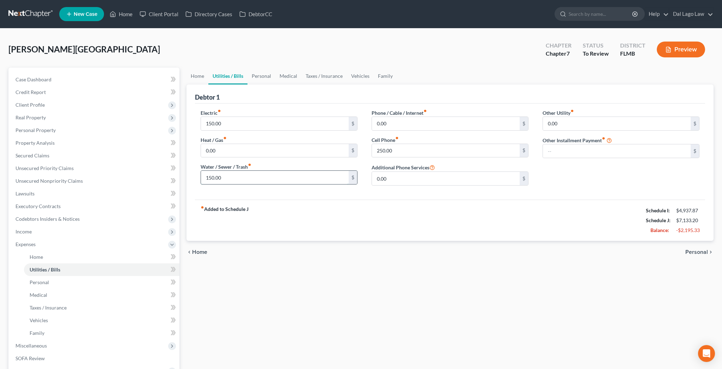
click at [221, 171] on input "150.00" at bounding box center [275, 177] width 148 height 13
type input "75"
click at [374, 68] on link "Family" at bounding box center [385, 76] width 23 height 17
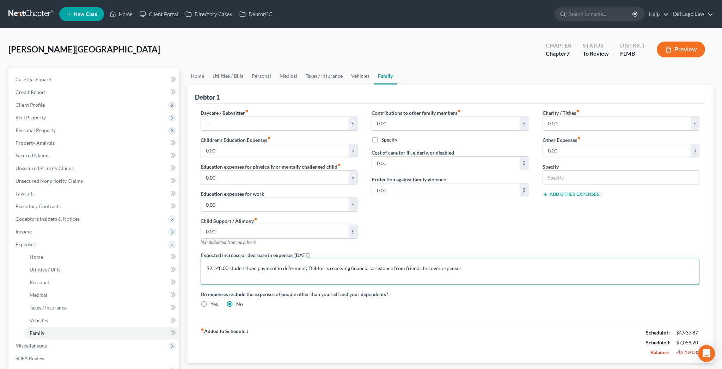
click at [274, 259] on textarea "$2,148.00 student loan payment in deferment; Debtor is receiving financial assi…" at bounding box center [450, 272] width 499 height 26
drag, startPoint x: 274, startPoint y: 203, endPoint x: 239, endPoint y: 208, distance: 35.9
click at [239, 259] on textarea "$2,148.00 student loan payment in deferment; Debtor is receiving financial assi…" at bounding box center [450, 272] width 499 height 26
type textarea "$2,148.00 student loan not being paid; Debtor is receiving financial assistance…"
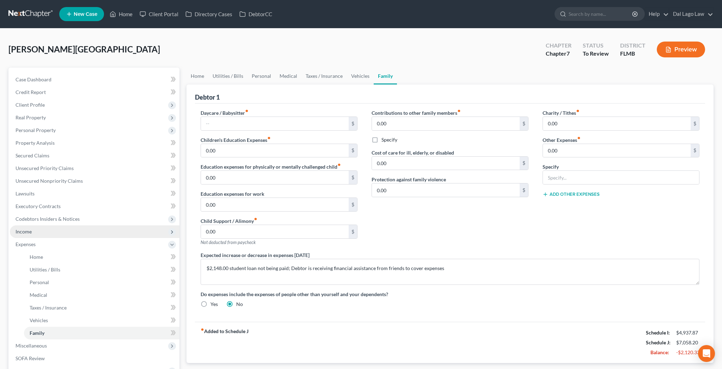
click at [27, 226] on span "Income" at bounding box center [95, 232] width 170 height 13
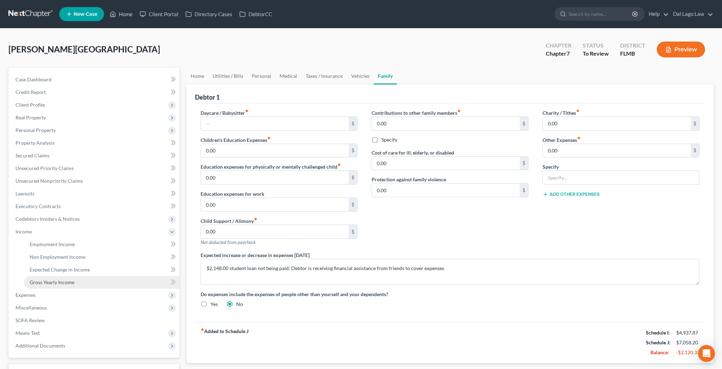
click at [32, 279] on span "Gross Yearly Income" at bounding box center [52, 282] width 45 height 6
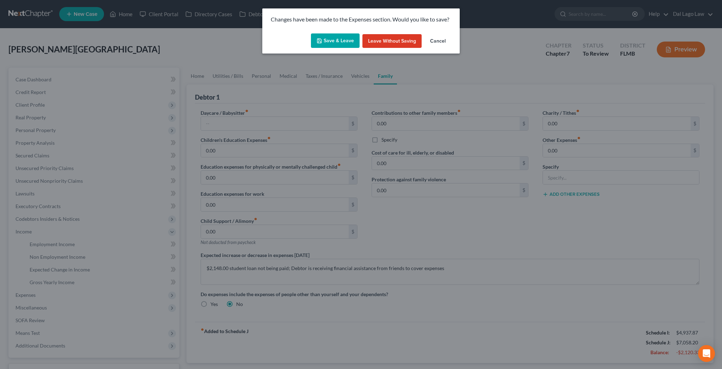
click at [344, 34] on button "Save & Leave" at bounding box center [335, 40] width 49 height 15
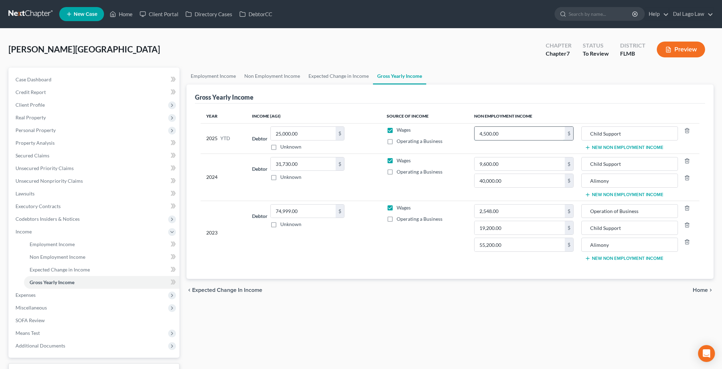
click at [502, 127] on input "4,500.00" at bounding box center [519, 133] width 91 height 13
type input "3,600"
click at [510, 158] on input "9,600.00" at bounding box center [519, 164] width 91 height 13
click at [690, 175] on icon "button" at bounding box center [687, 178] width 6 height 6
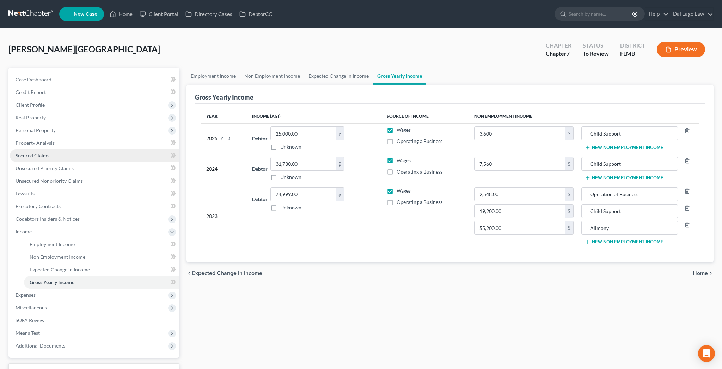
click at [24, 153] on span "Secured Claims" at bounding box center [33, 156] width 34 height 6
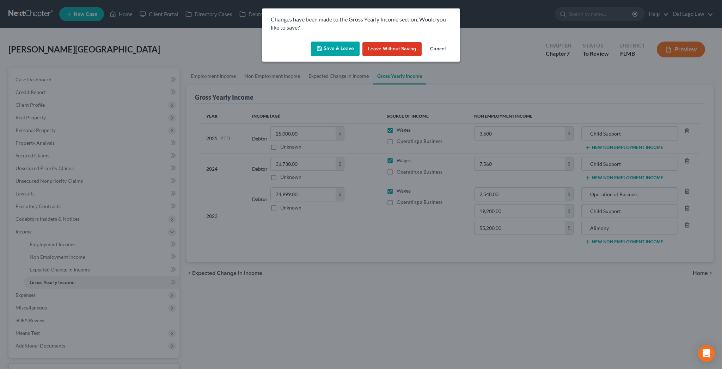
click at [345, 42] on button "Save & Leave" at bounding box center [335, 49] width 49 height 15
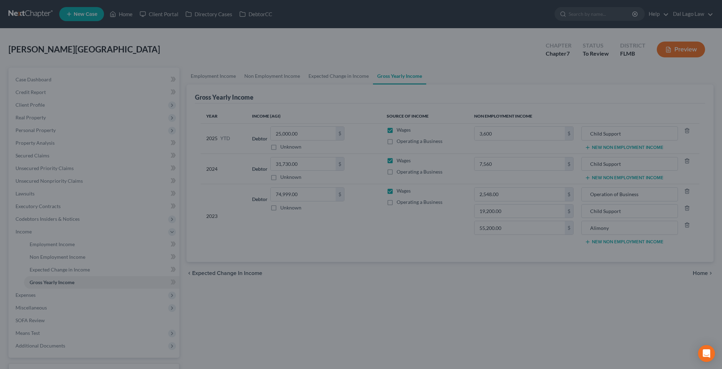
type input "7,560.00"
type input "3,600.00"
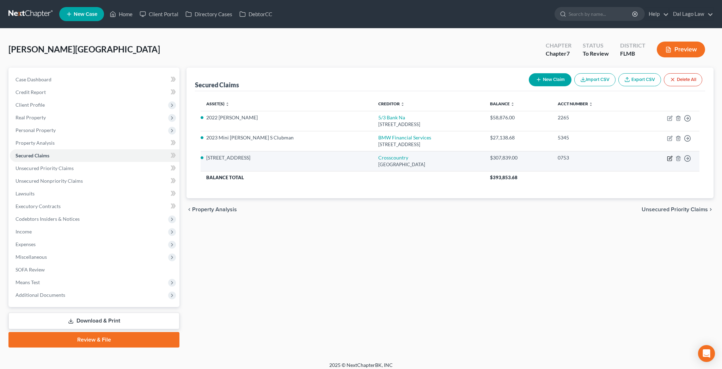
click at [672, 156] on icon "button" at bounding box center [670, 157] width 3 height 3
select select "45"
select select "3"
select select "4"
select select "0"
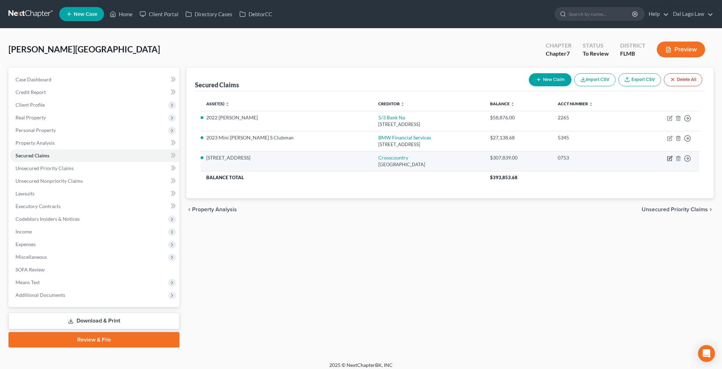
select select "0"
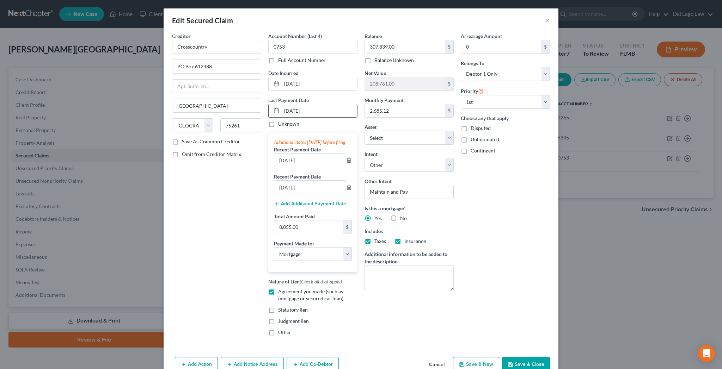
click at [308, 104] on input "07/01/2025" at bounding box center [319, 110] width 75 height 13
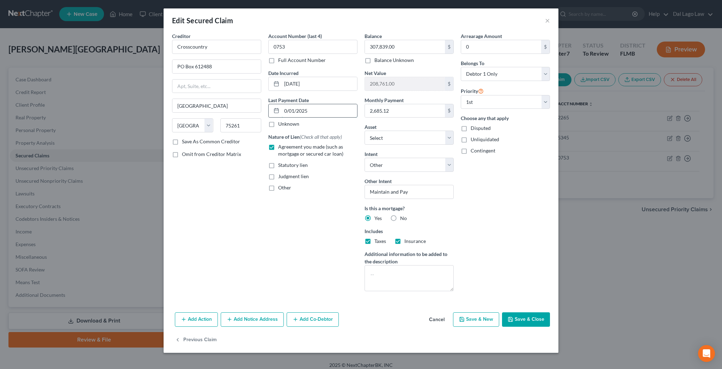
type input "08/01/2025"
select select "3"
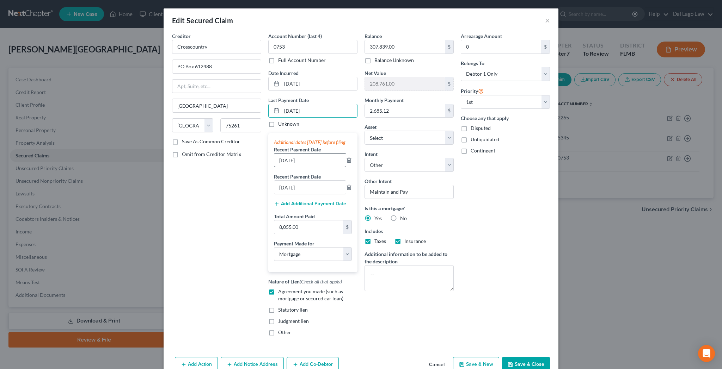
type input "08/01/2025"
click at [304, 154] on input "06/01/2025" at bounding box center [310, 160] width 72 height 13
type input "07/01/2025"
click at [305, 181] on input "05/01/2025" at bounding box center [310, 187] width 72 height 13
type input "06/01/2025"
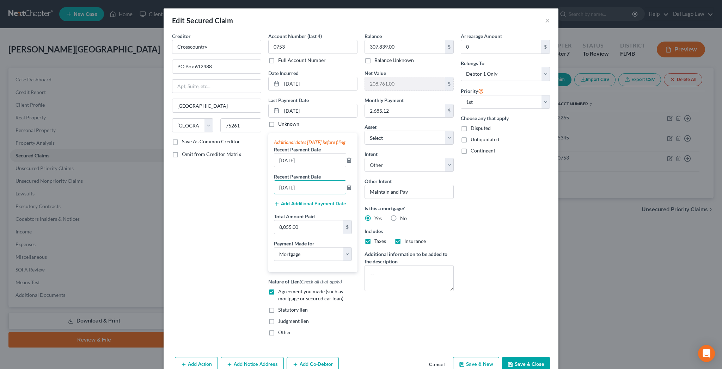
click at [502, 357] on button "Save & Close" at bounding box center [526, 364] width 48 height 15
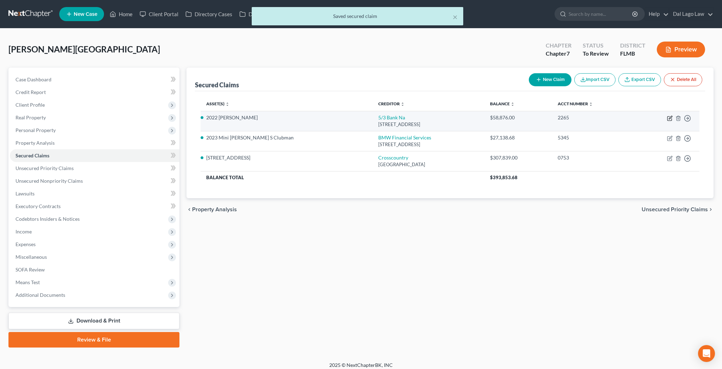
click at [672, 116] on icon "button" at bounding box center [670, 117] width 3 height 3
select select "36"
select select "0"
select select "5"
select select "4"
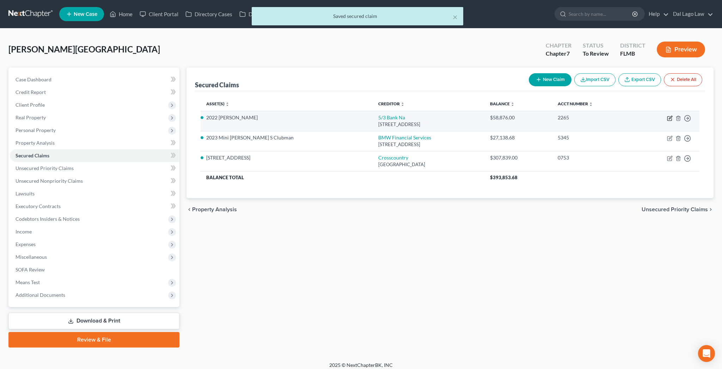
select select "0"
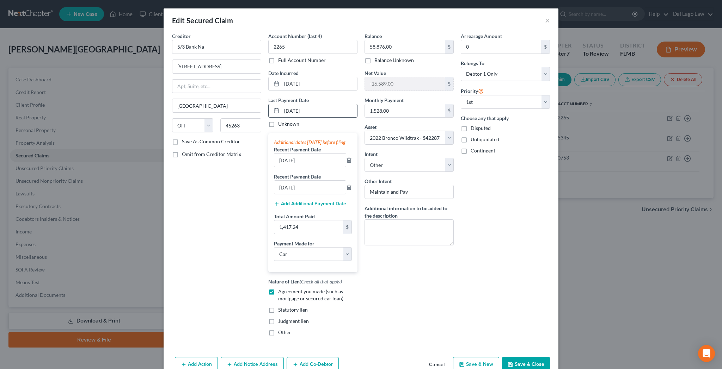
click at [308, 104] on input "07/01/2025" at bounding box center [319, 110] width 75 height 13
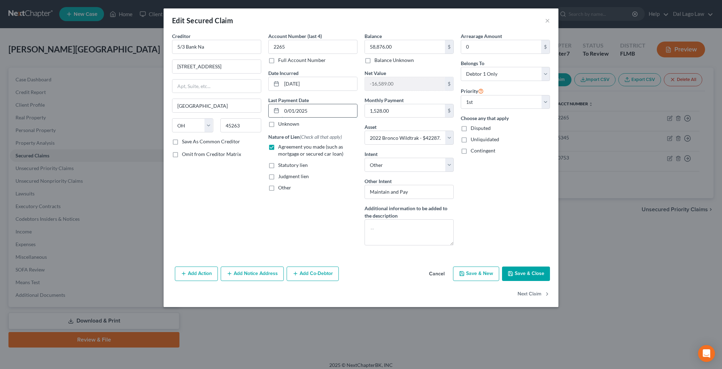
type input "08/01/2025"
select select "0"
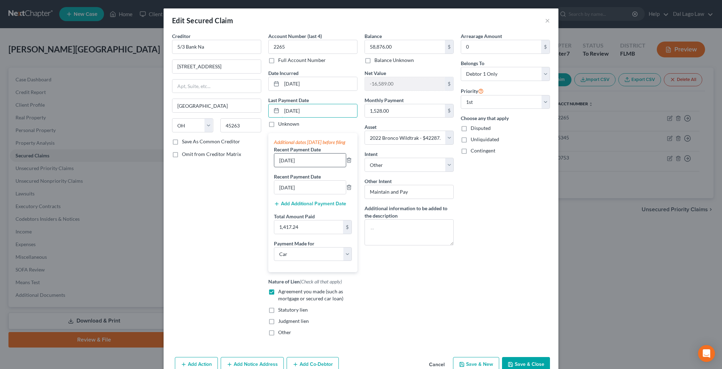
type input "08/01/2025"
click at [304, 154] on input "06/01/2025" at bounding box center [310, 160] width 72 height 13
type input "07/01/2025"
click at [303, 181] on input "05/01/2025" at bounding box center [310, 187] width 72 height 13
type input "06/01/2025"
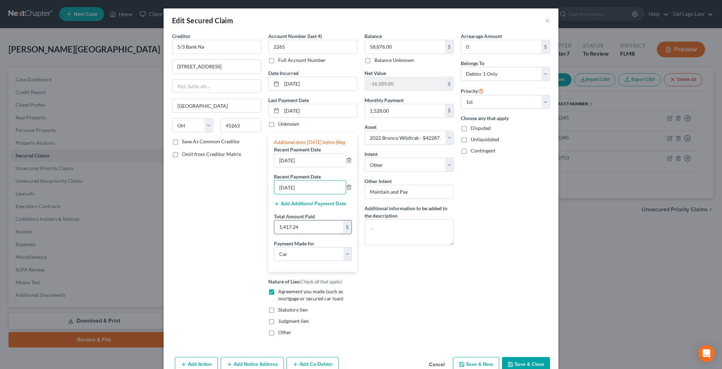
click at [322, 221] on input "1,417.24" at bounding box center [308, 227] width 69 height 13
type input "4,584"
click at [502, 357] on button "Save & Close" at bounding box center [526, 364] width 48 height 15
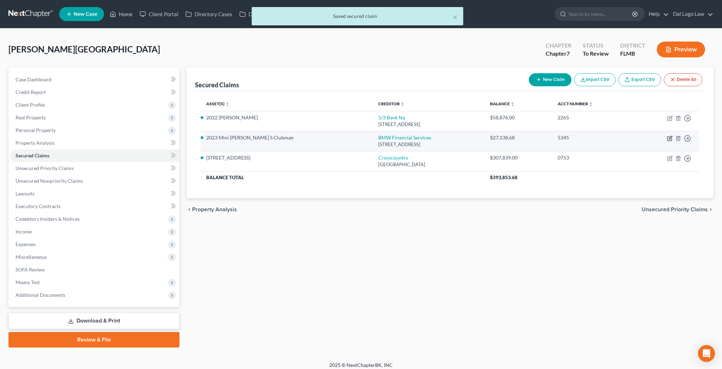
click at [671, 137] on icon "button" at bounding box center [669, 139] width 4 height 4
select select "36"
select select "0"
select select "3"
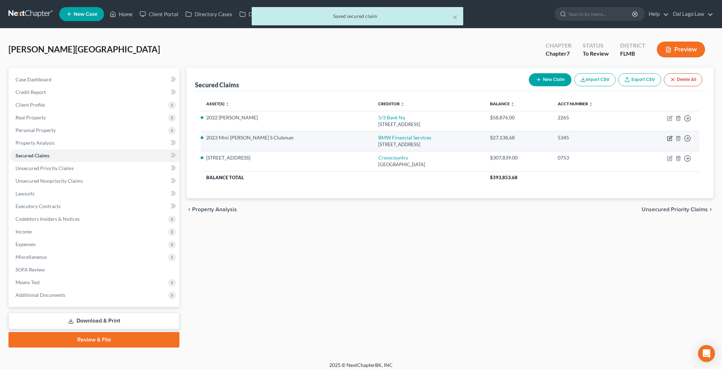
select select "0"
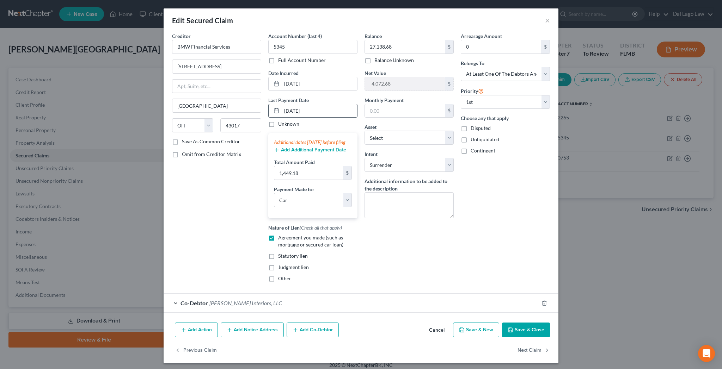
drag, startPoint x: 309, startPoint y: 82, endPoint x: 313, endPoint y: 80, distance: 4.6
click at [309, 104] on input "05/15/2025" at bounding box center [319, 110] width 75 height 13
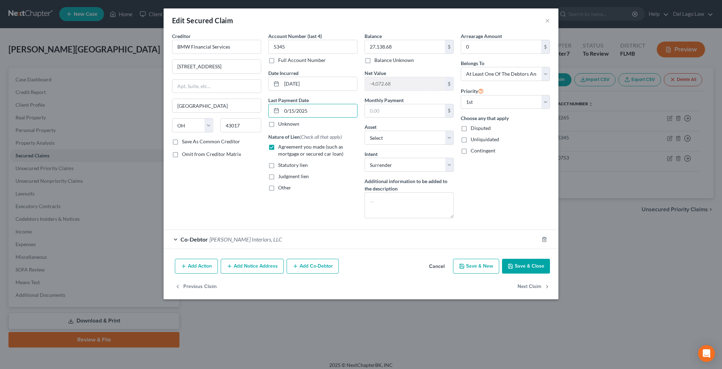
type input "06/15/2025"
select select "0"
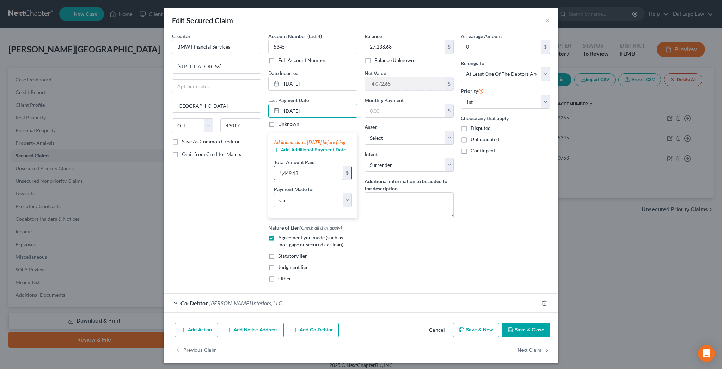
type input "06/15/2025"
click at [323, 166] on input "1,449.18" at bounding box center [308, 172] width 69 height 13
type input "612.48"
click at [502, 323] on button "Save & Close" at bounding box center [526, 330] width 48 height 15
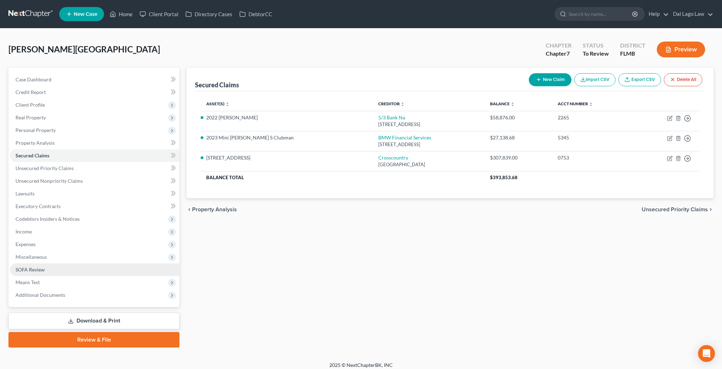
click at [18, 267] on span "SOFA Review" at bounding box center [30, 270] width 29 height 6
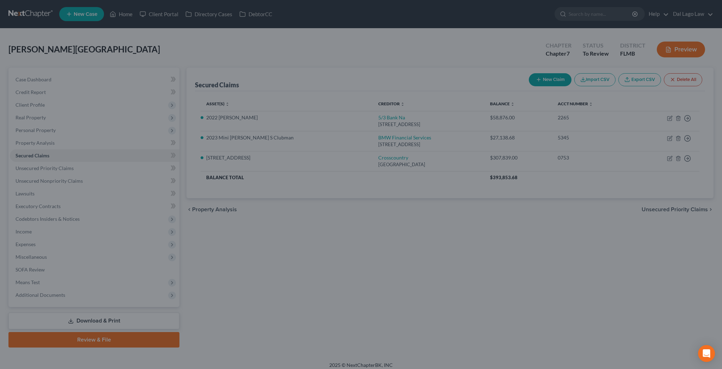
click at [117, 43] on div at bounding box center [361, 184] width 722 height 369
